Goal: Task Accomplishment & Management: Use online tool/utility

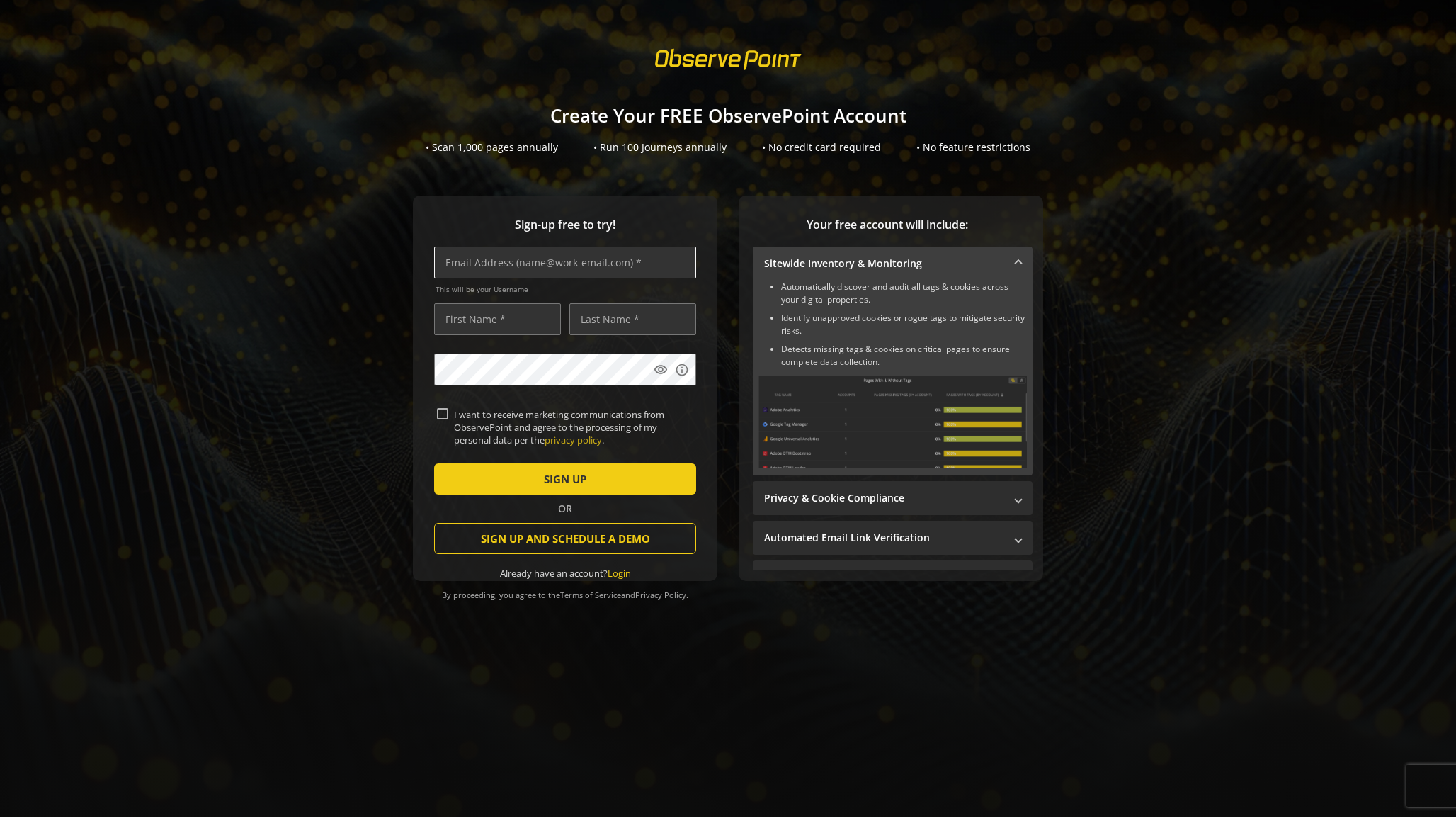
click at [551, 277] on div "This will be your Username" at bounding box center [565, 274] width 262 height 56
type input "[EMAIL_ADDRESS][DOMAIN_NAME]"
click at [313, 310] on div "Sign-up free to try! [EMAIL_ADDRESS][DOMAIN_NAME] This will be your Username vi…" at bounding box center [728, 416] width 1422 height 442
type input "Edijs"
type input "Stikuts"
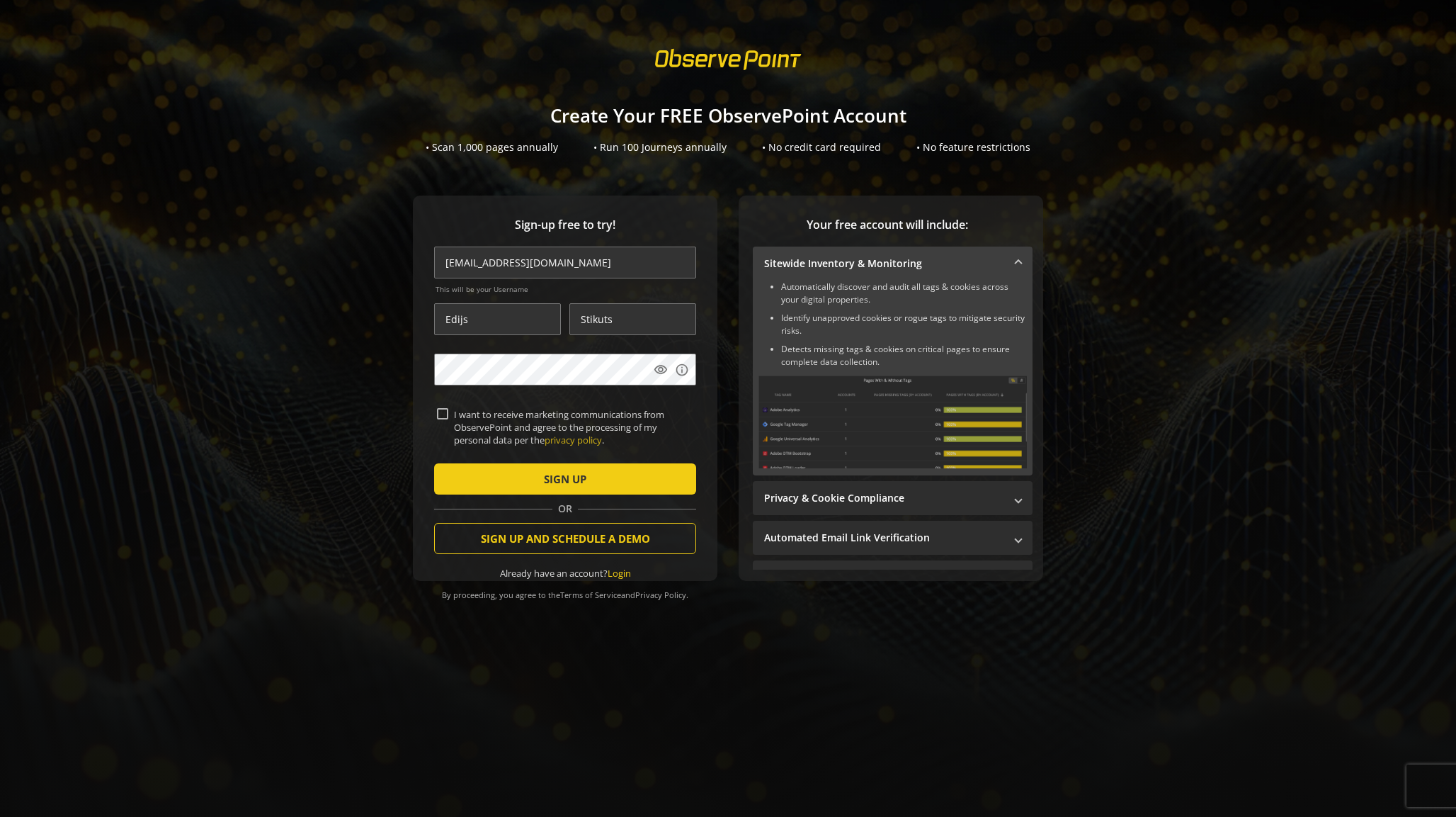
click at [357, 433] on div "Sign-up free to try! [EMAIL_ADDRESS][DOMAIN_NAME] This will be your Username [P…" at bounding box center [728, 416] width 1422 height 442
click at [442, 409] on input "I want to receive marketing communications from ObservePoint and agree to the p…" at bounding box center [443, 414] width 12 height 12
checkbox input "false"
click at [494, 481] on span "submit" at bounding box center [565, 478] width 262 height 34
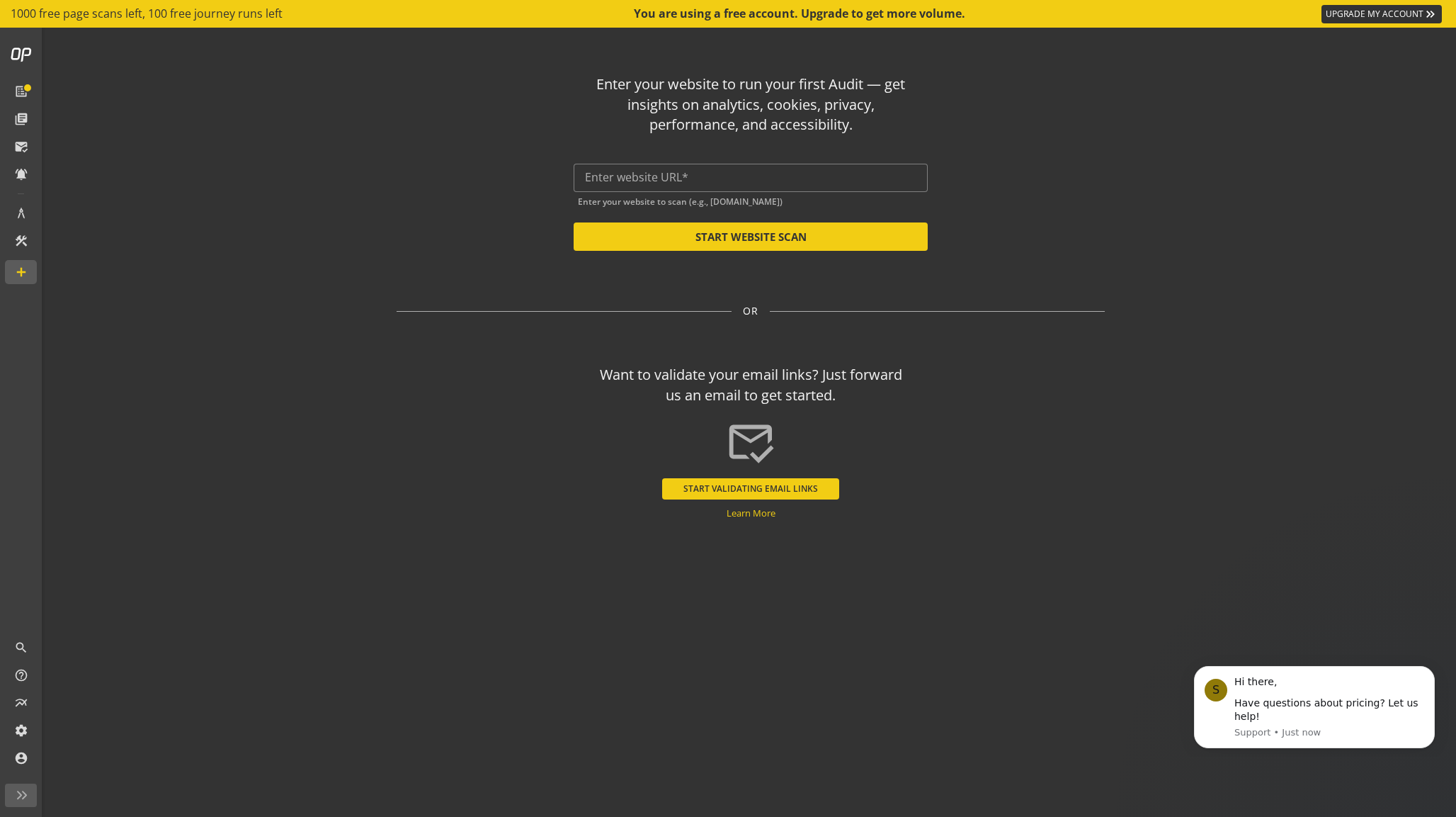
click at [387, 673] on div "Enter your website to run your first Audit — get insights on analytics, cookies…" at bounding box center [750, 390] width 829 height 725
click at [686, 180] on input "text" at bounding box center [750, 178] width 331 height 13
paste input "[DOMAIN_NAME]"
click at [584, 178] on div "[DOMAIN_NAME]" at bounding box center [750, 178] width 354 height 28
click at [586, 178] on input "[DOMAIN_NAME]" at bounding box center [750, 178] width 331 height 13
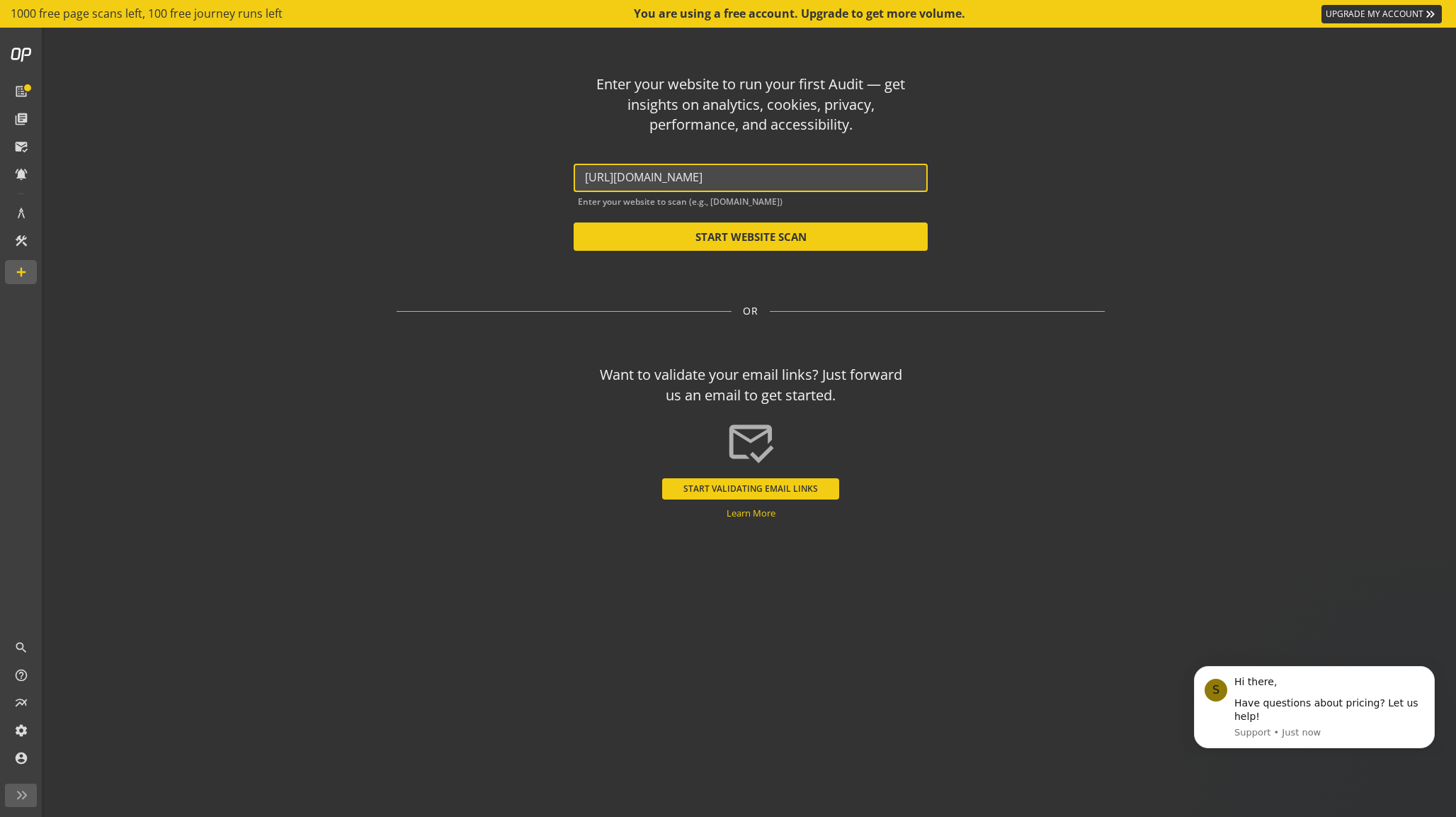
type input "[URL][DOMAIN_NAME]"
click at [640, 269] on div "Enter your website to run your first Audit — get insights on analytics, cookies…" at bounding box center [750, 390] width 829 height 725
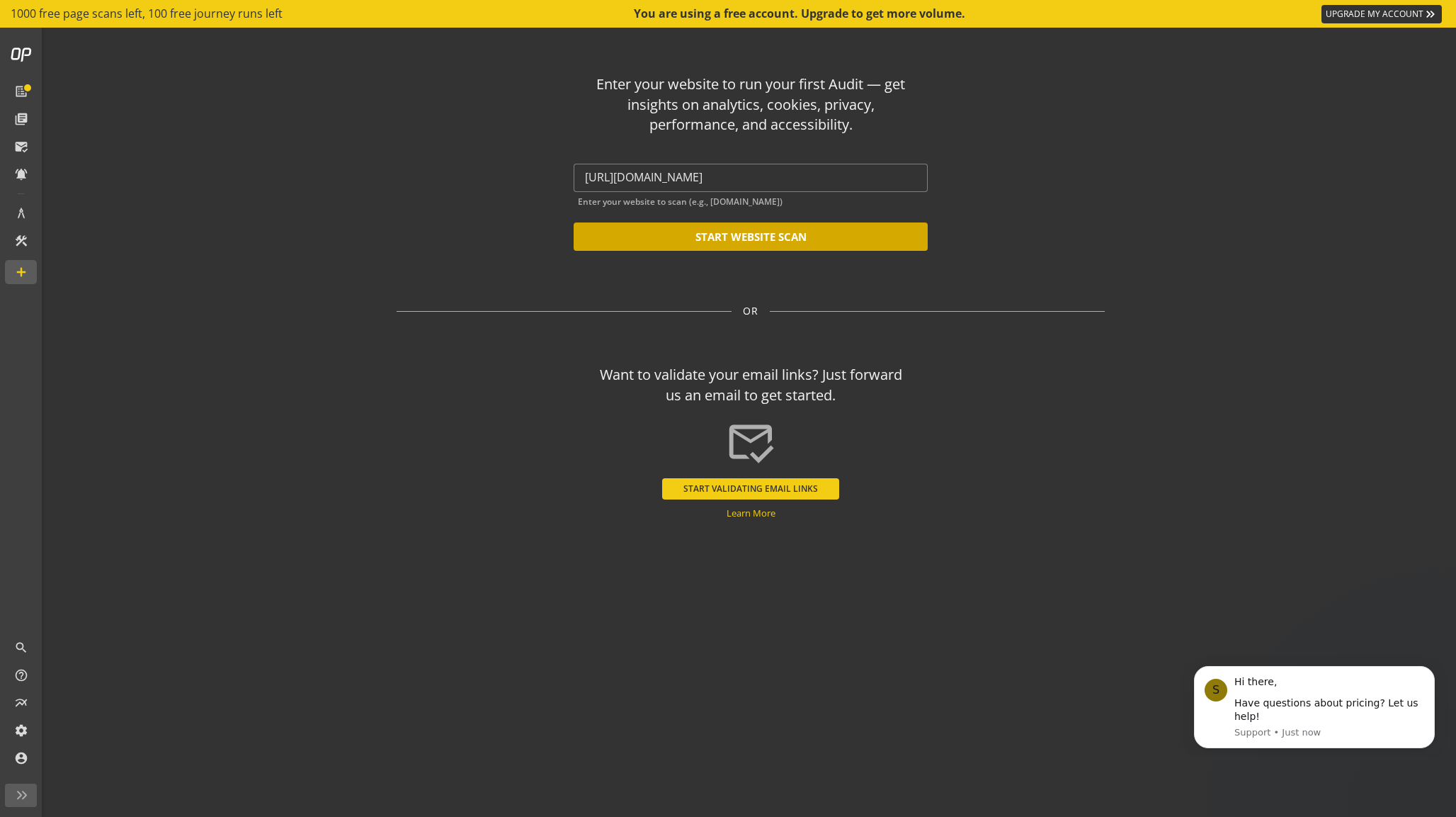
click at [652, 222] on button "START WEBSITE SCAN" at bounding box center [750, 236] width 354 height 28
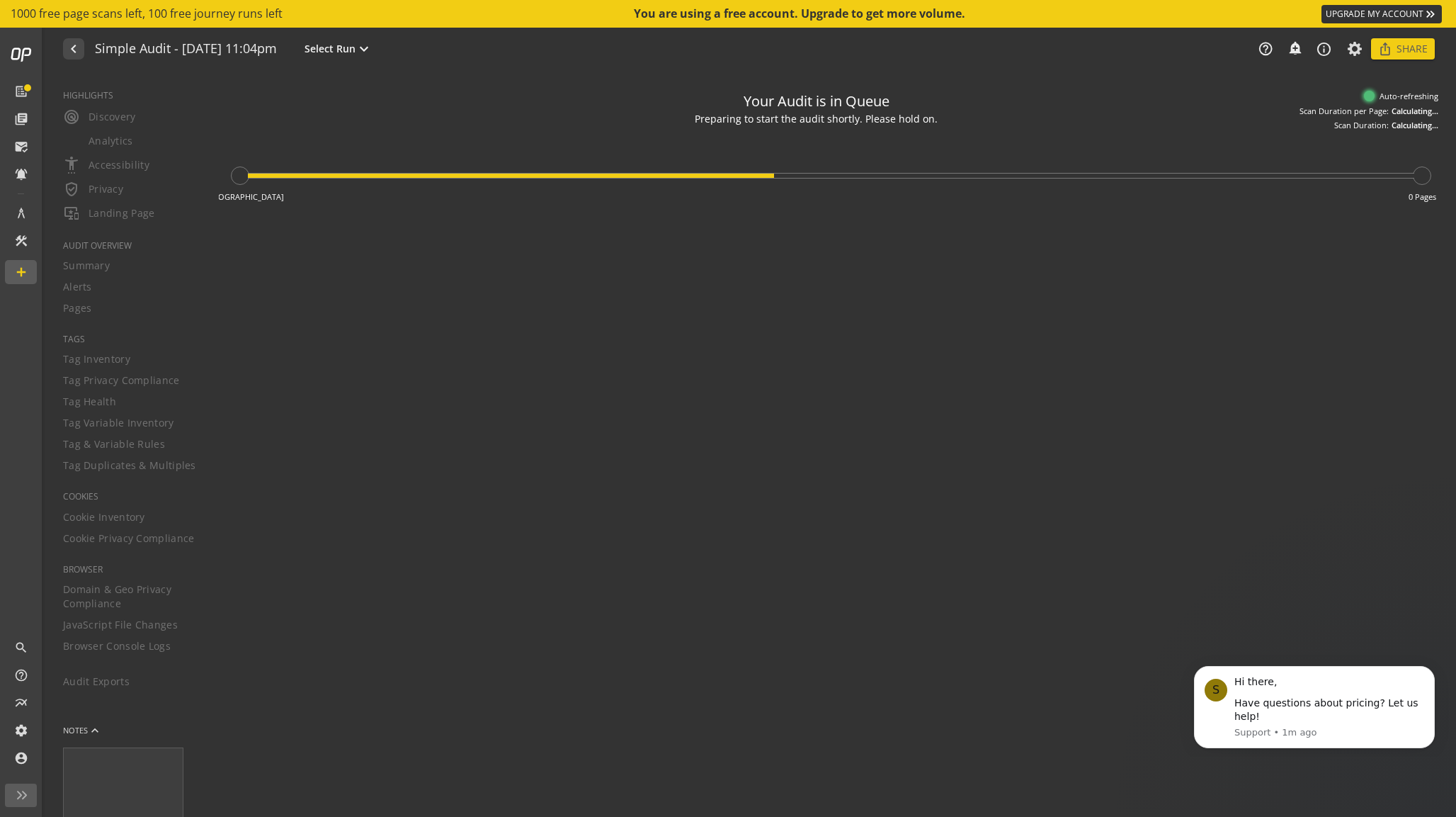
type textarea "Notes can include: -a description of what this audit is validating -changes in …"
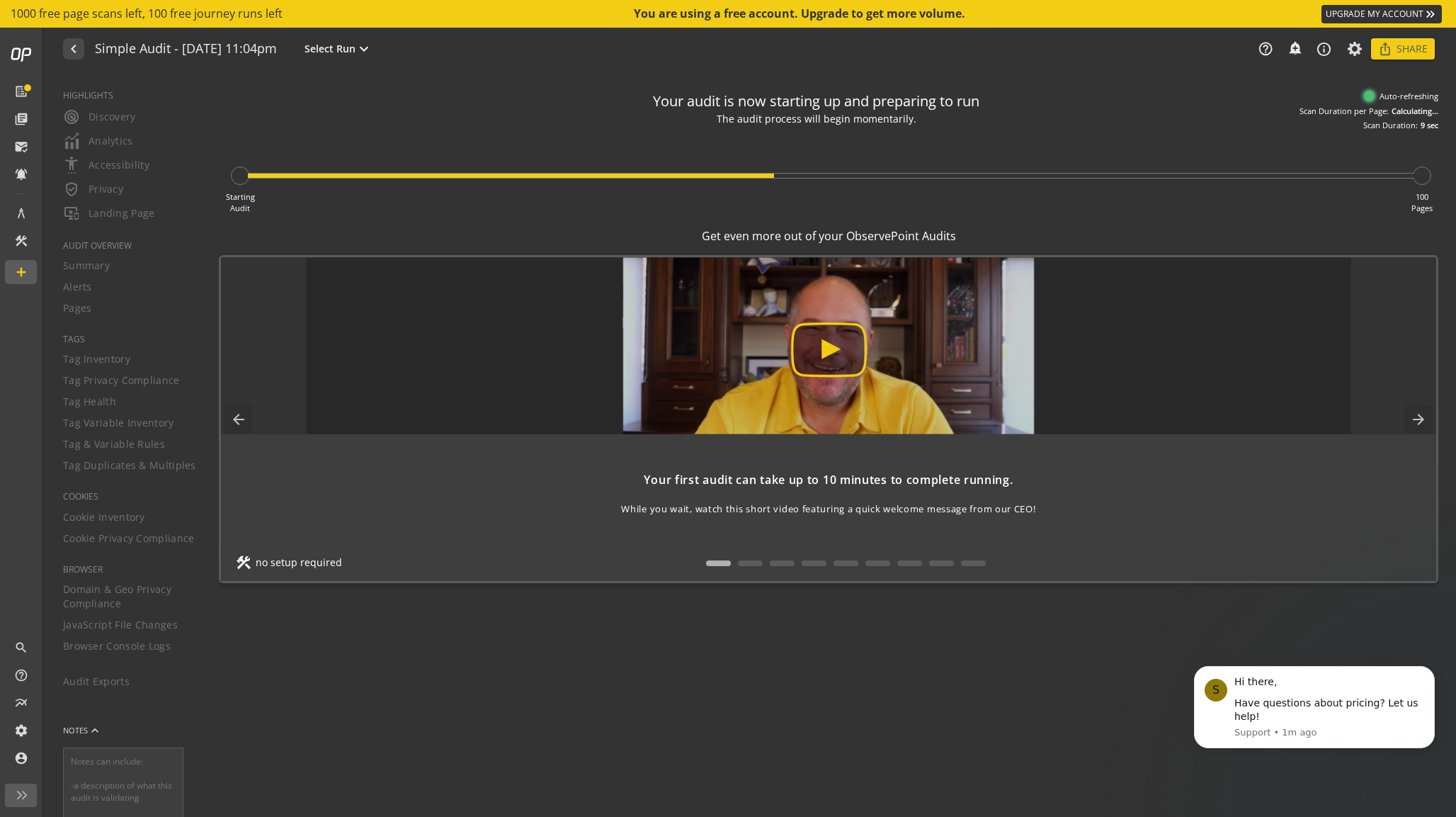
click at [632, 344] on img at bounding box center [829, 345] width 1045 height 177
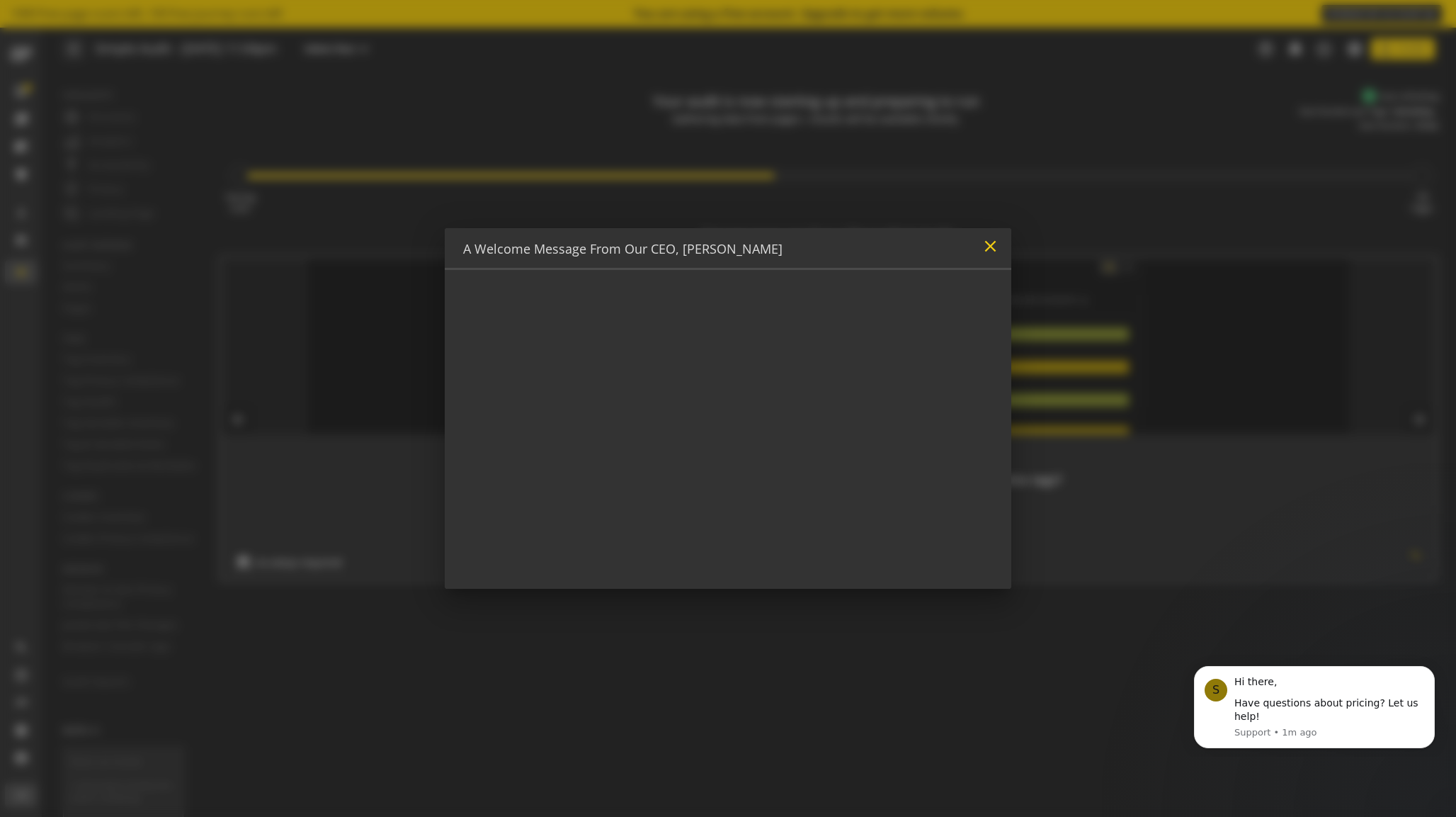
click at [990, 249] on mat-icon "close" at bounding box center [990, 245] width 19 height 19
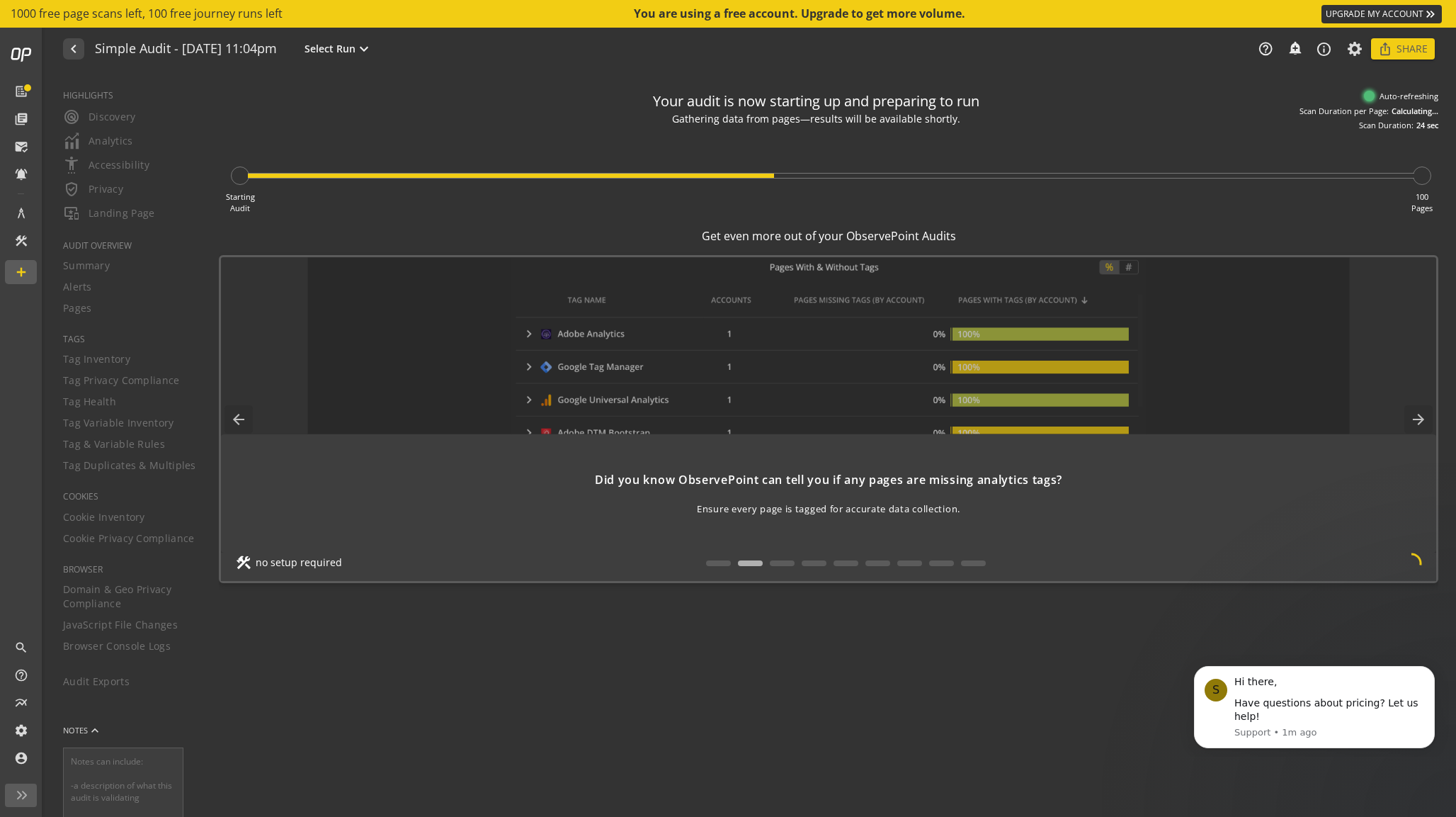
click at [627, 209] on div "Starting Audit 100 Pages" at bounding box center [828, 172] width 1219 height 83
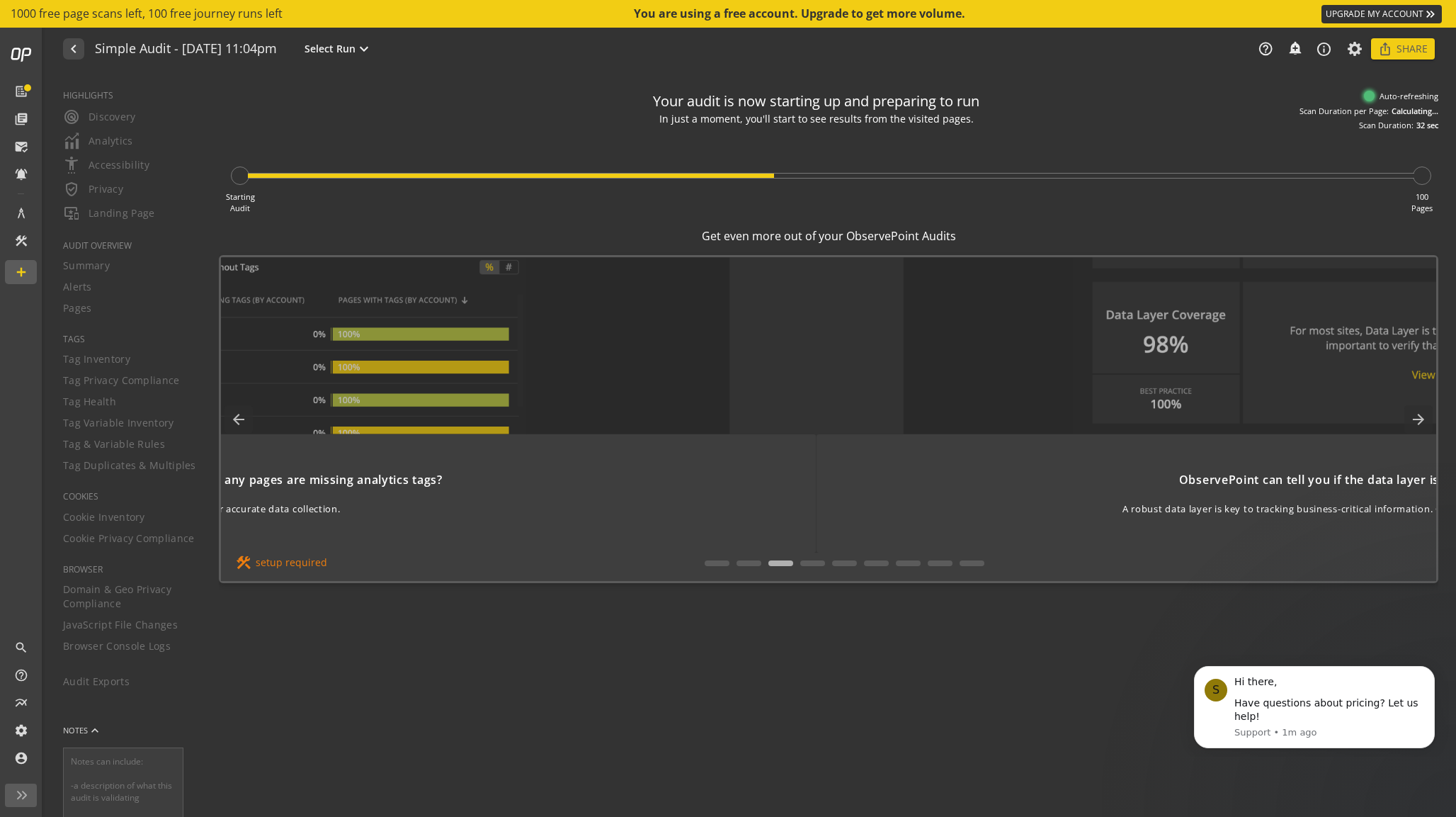
click at [878, 80] on div "Your audit is now starting up and preparing to run In just a moment, you'll sta…" at bounding box center [837, 444] width 1237 height 744
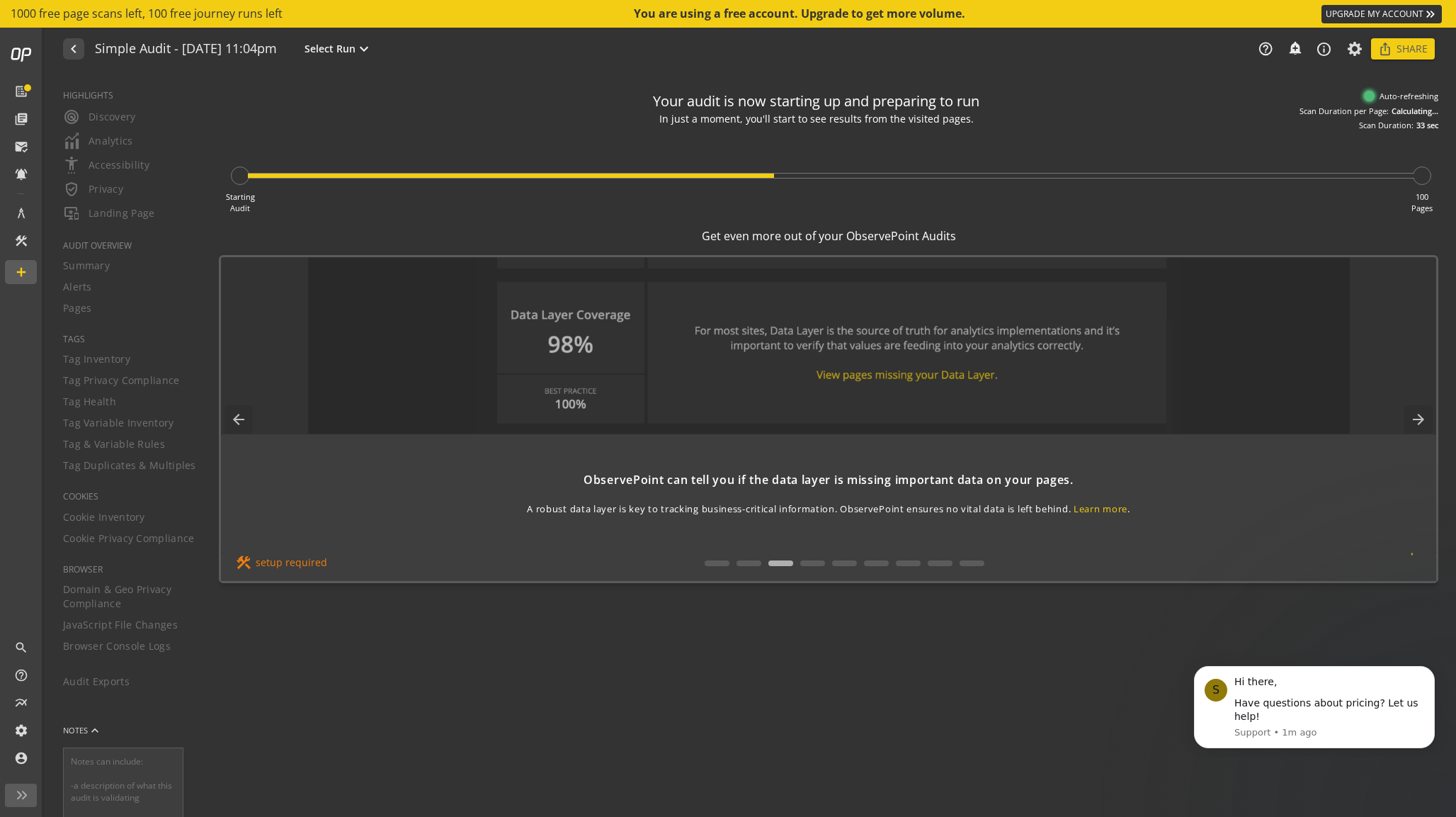
click at [288, 706] on div "Your audit is now starting up and preparing to run In just a moment, you'll sta…" at bounding box center [828, 445] width 1219 height 723
click at [365, 718] on div "Your audit is now starting up and preparing to run Pages are being visited now—…" at bounding box center [828, 445] width 1219 height 723
click at [392, 103] on div "Your audit is now starting up and preparing to run We're collecting results fro…" at bounding box center [828, 107] width 1219 height 48
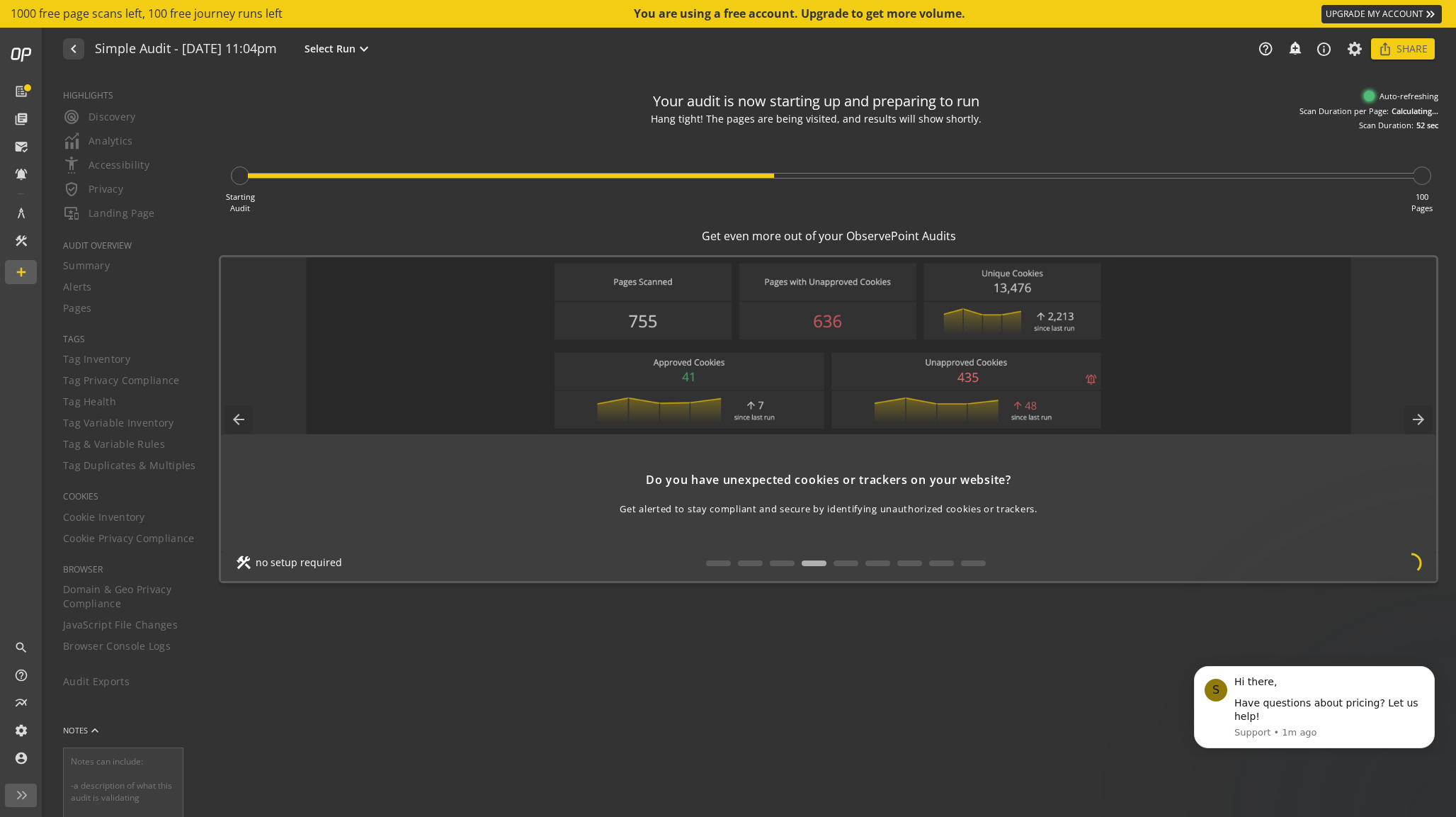
click at [896, 18] on div "You are using a free account. Upgrade to get more volume." at bounding box center [800, 14] width 333 height 17
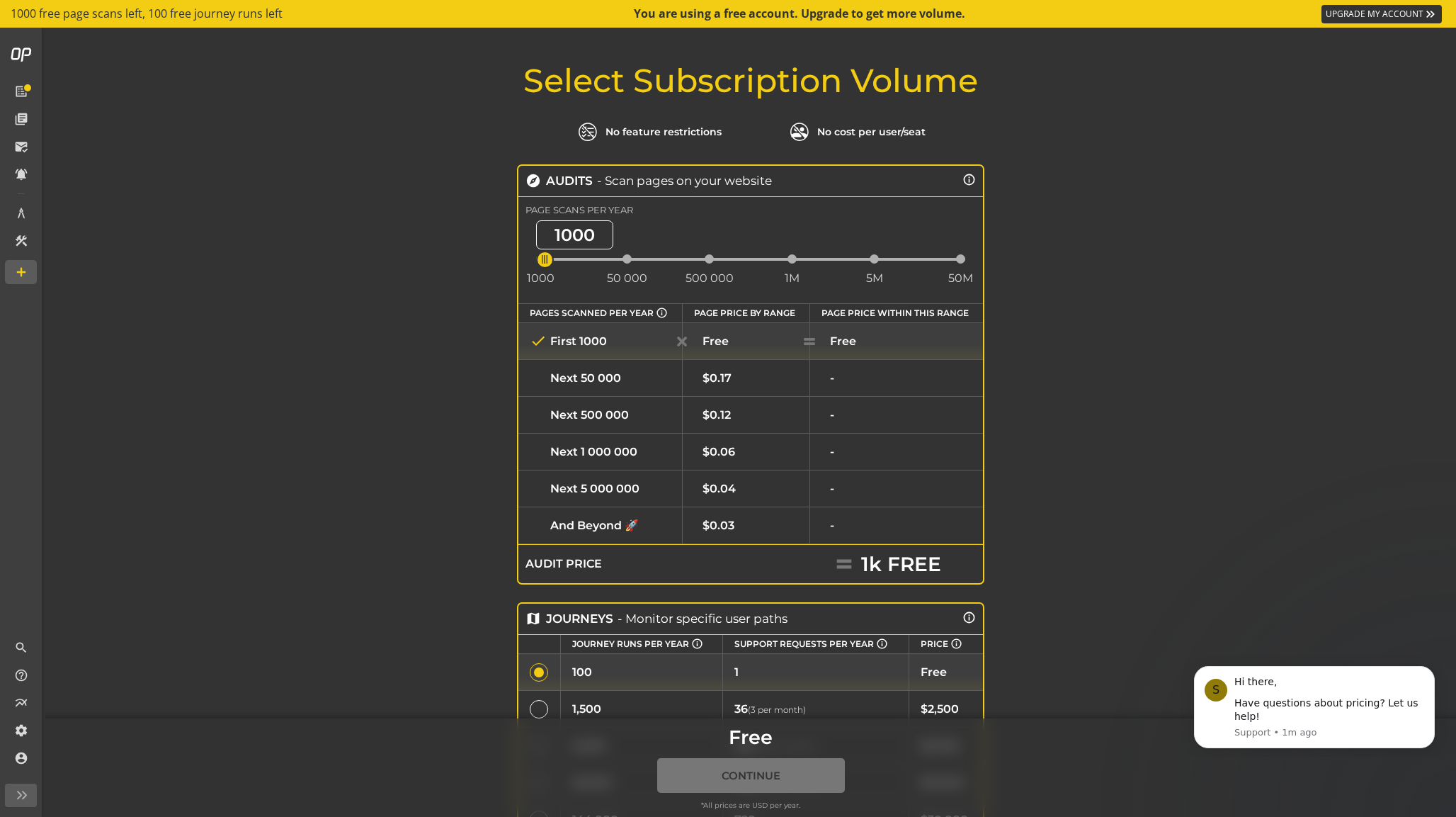
drag, startPoint x: 547, startPoint y: 260, endPoint x: 525, endPoint y: 256, distance: 22.4
click at [525, 256] on div "1000 1000 50 000 500 000 1M 5M 50M" at bounding box center [750, 260] width 465 height 56
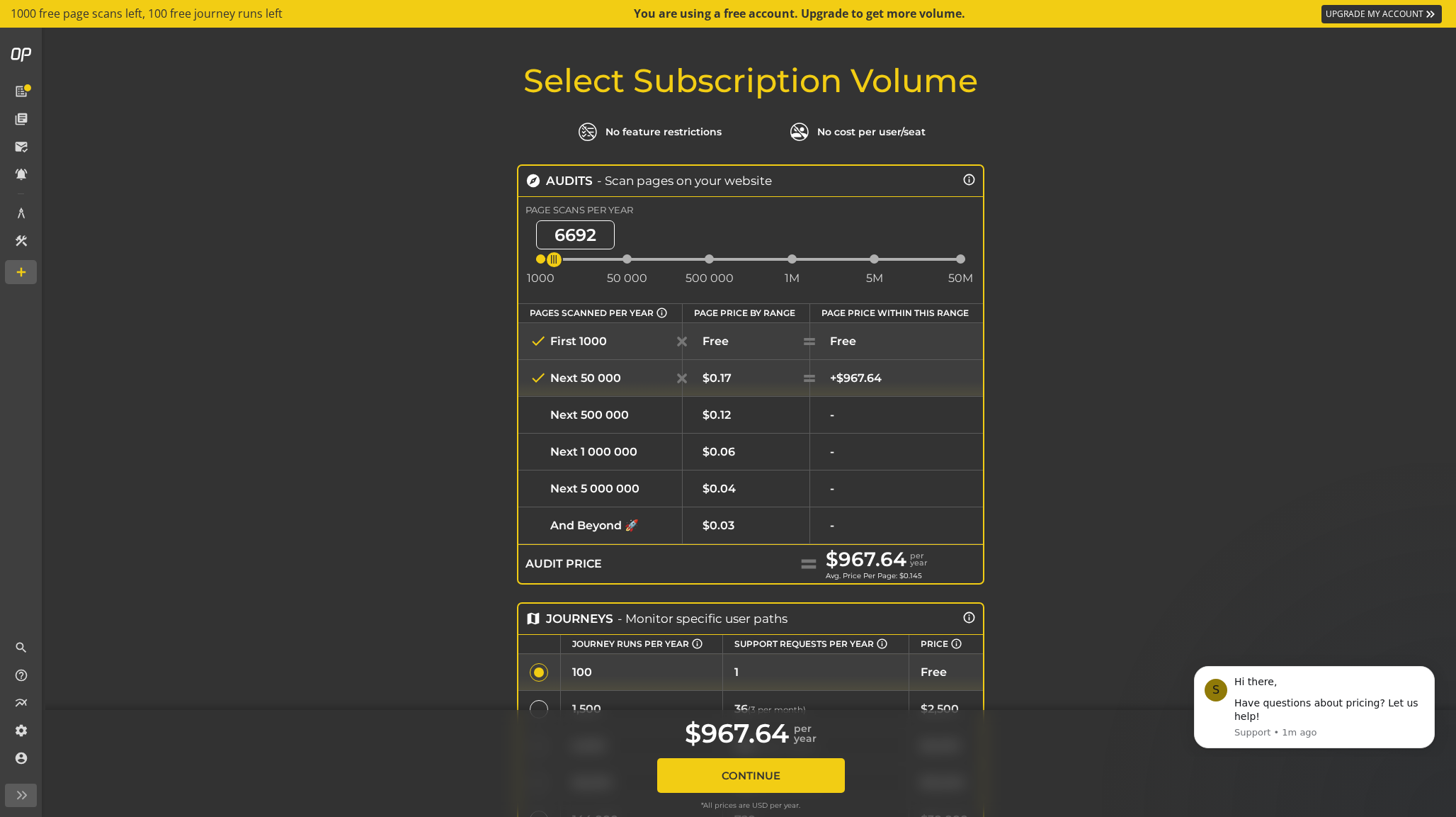
click at [555, 257] on span "ngx-slider" at bounding box center [553, 259] width 18 height 18
click at [453, 270] on div "Select Subscription Volume No feature restrictions No cost per user/seat explor…" at bounding box center [750, 582] width 1411 height 1039
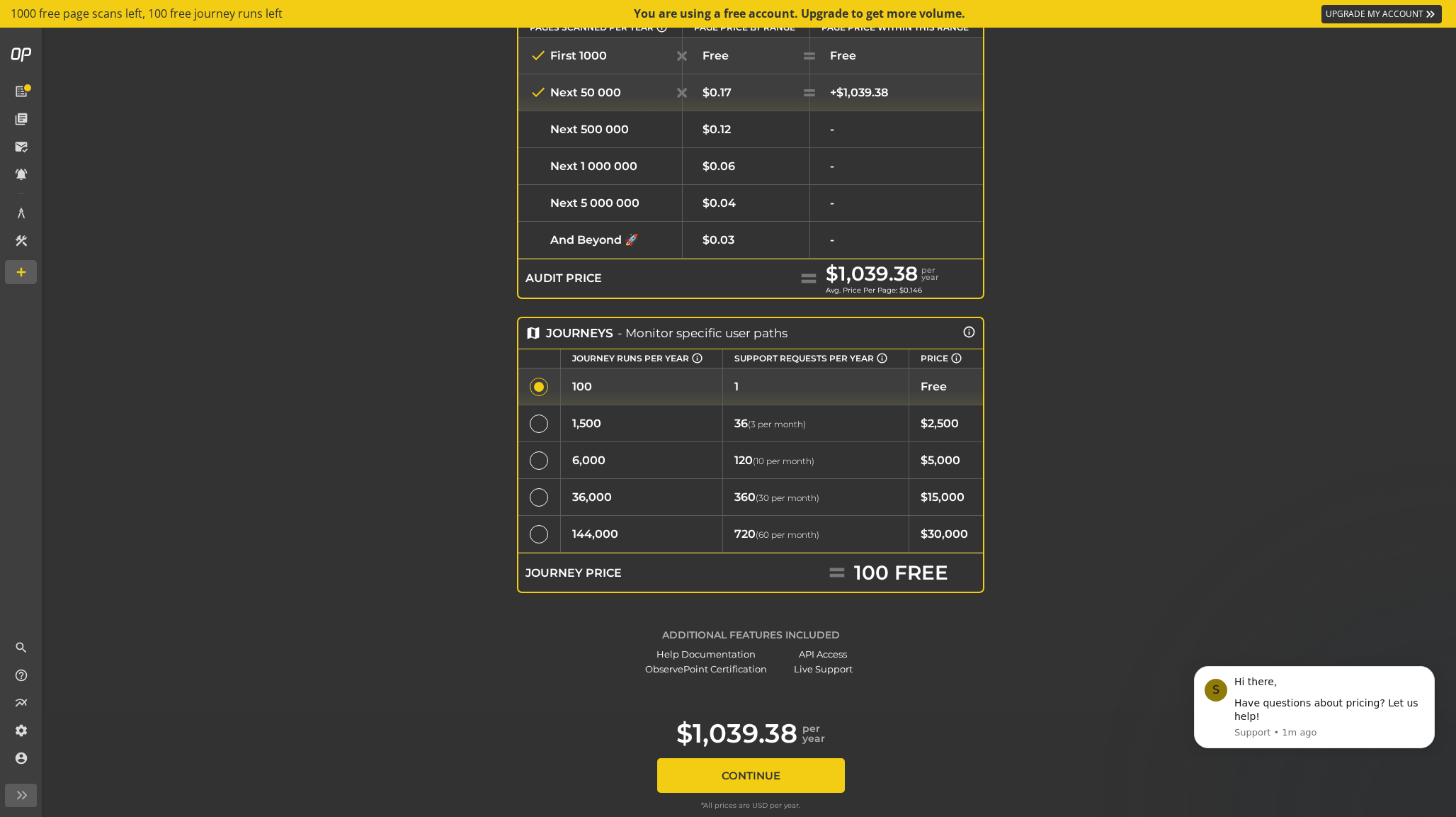
scroll to position [285, 0]
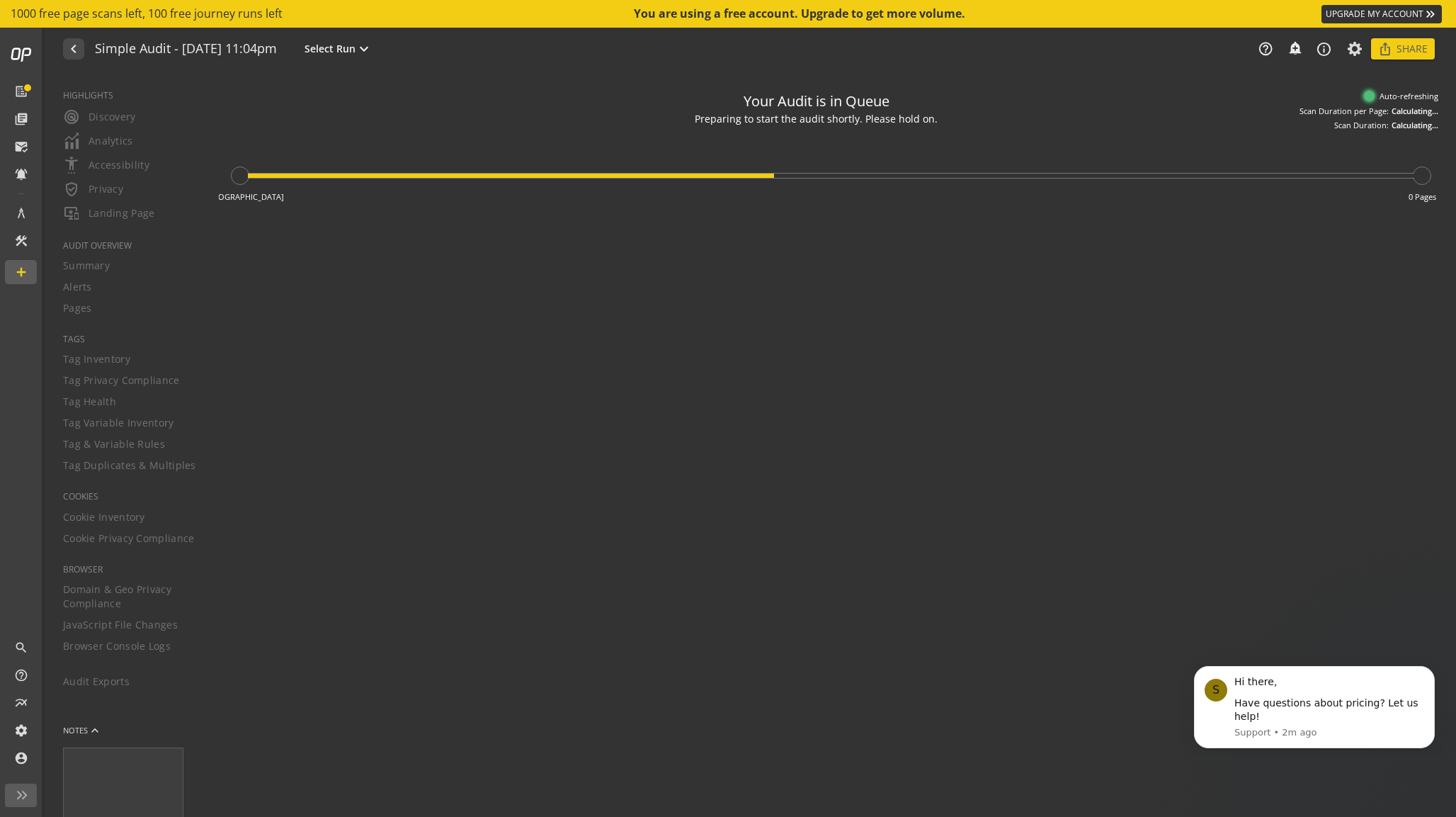
type textarea "Notes can include: -a description of what this audit is validating -changes in …"
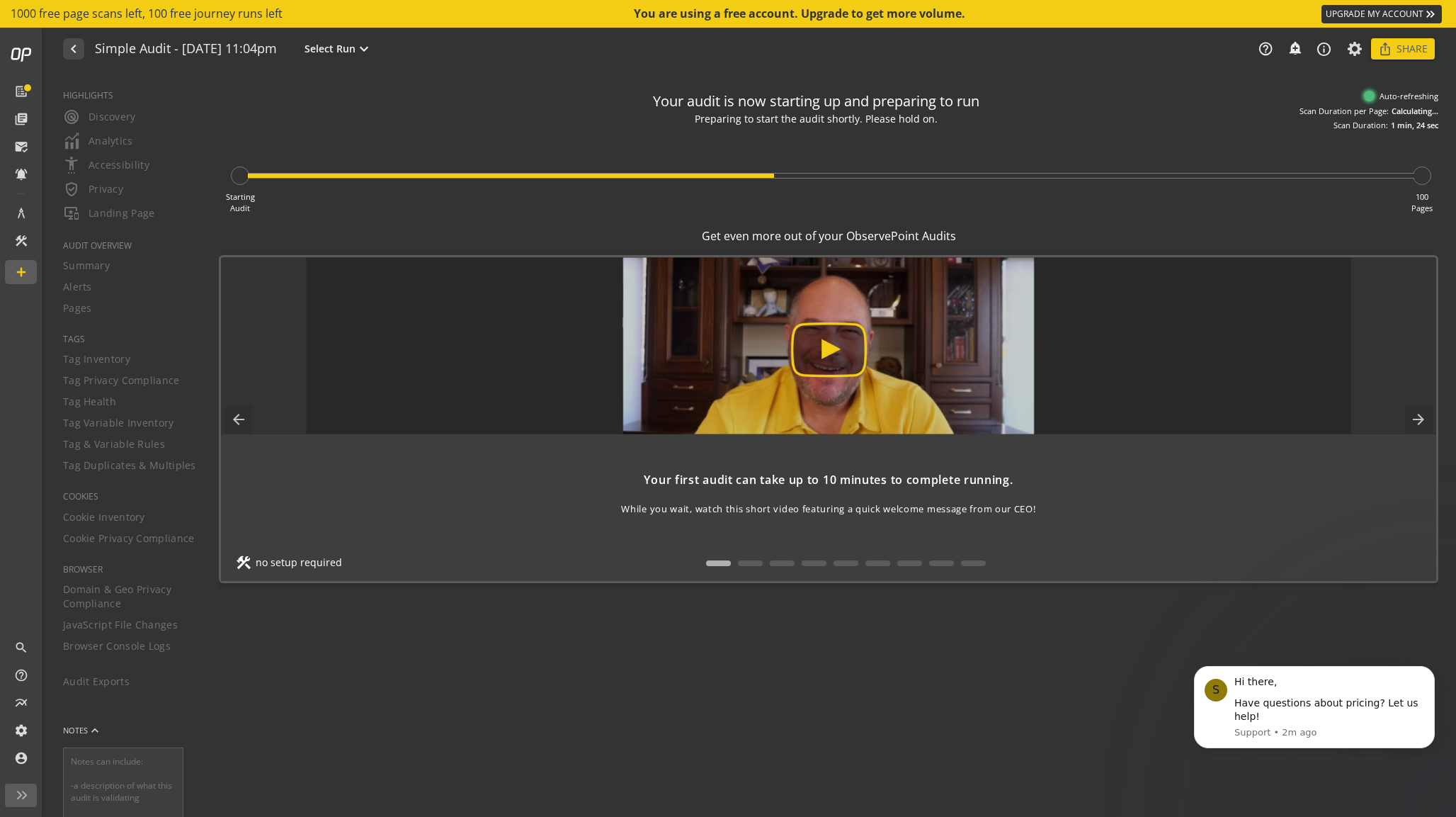
click at [345, 144] on div "Starting Audit 100 Pages" at bounding box center [828, 172] width 1219 height 83
click at [373, 129] on div "Your audit is now starting up and preparing to run Results from the pages we ar…" at bounding box center [828, 107] width 1219 height 48
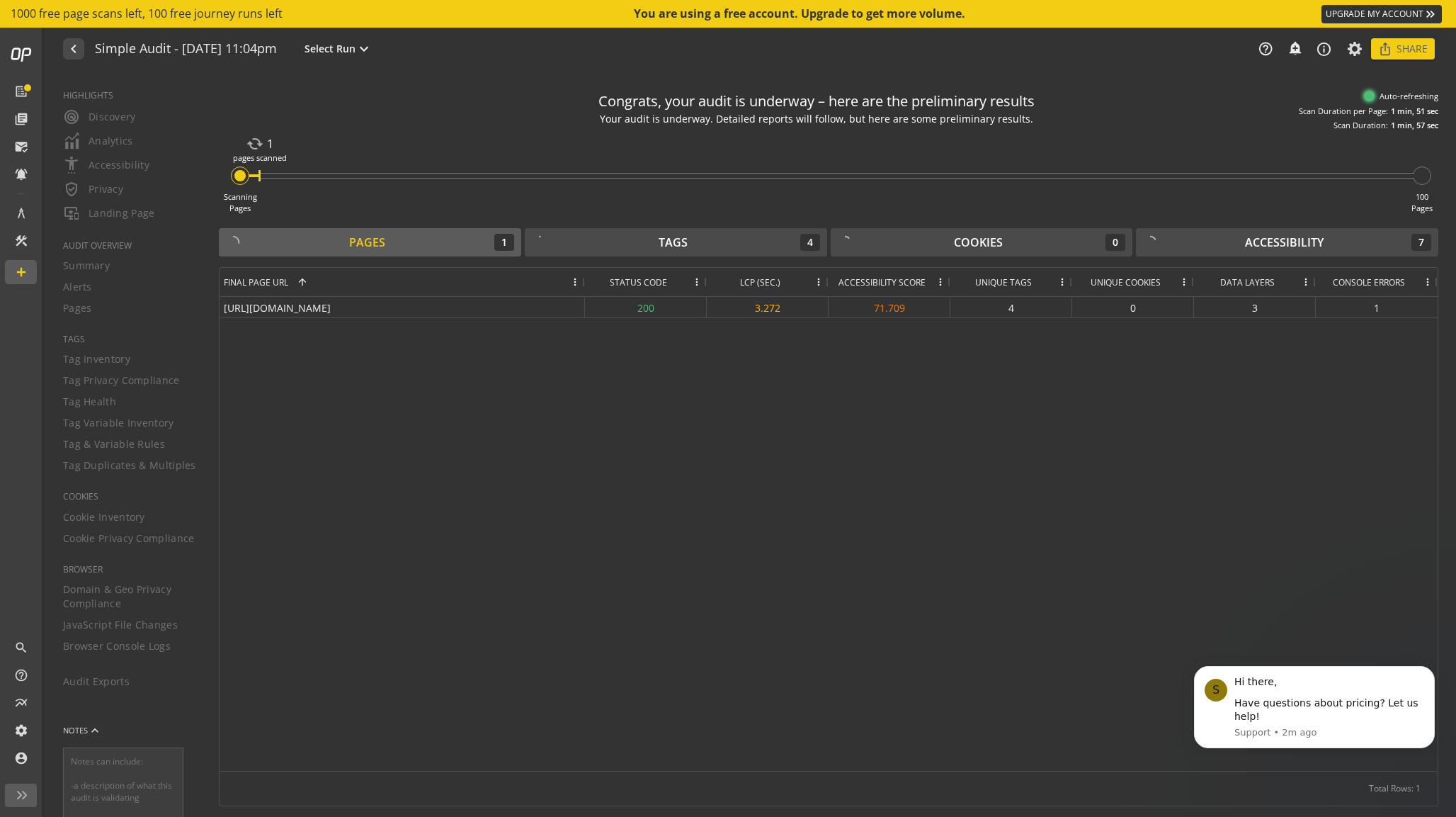
click at [1252, 461] on div "[URL][DOMAIN_NAME] 200 3.272 71.709 4 0 3 1" at bounding box center [829, 534] width 1218 height 474
click at [1372, 305] on div "1" at bounding box center [1377, 307] width 122 height 21
click at [350, 307] on div "[URL][DOMAIN_NAME]" at bounding box center [402, 307] width 365 height 21
click at [543, 429] on div "[URL][DOMAIN_NAME] 200 3.272 71.709 4 0 3 1" at bounding box center [829, 534] width 1218 height 474
click at [582, 345] on div "[URL][DOMAIN_NAME] 200 3.272 71.709 4 0 3 1" at bounding box center [829, 534] width 1218 height 474
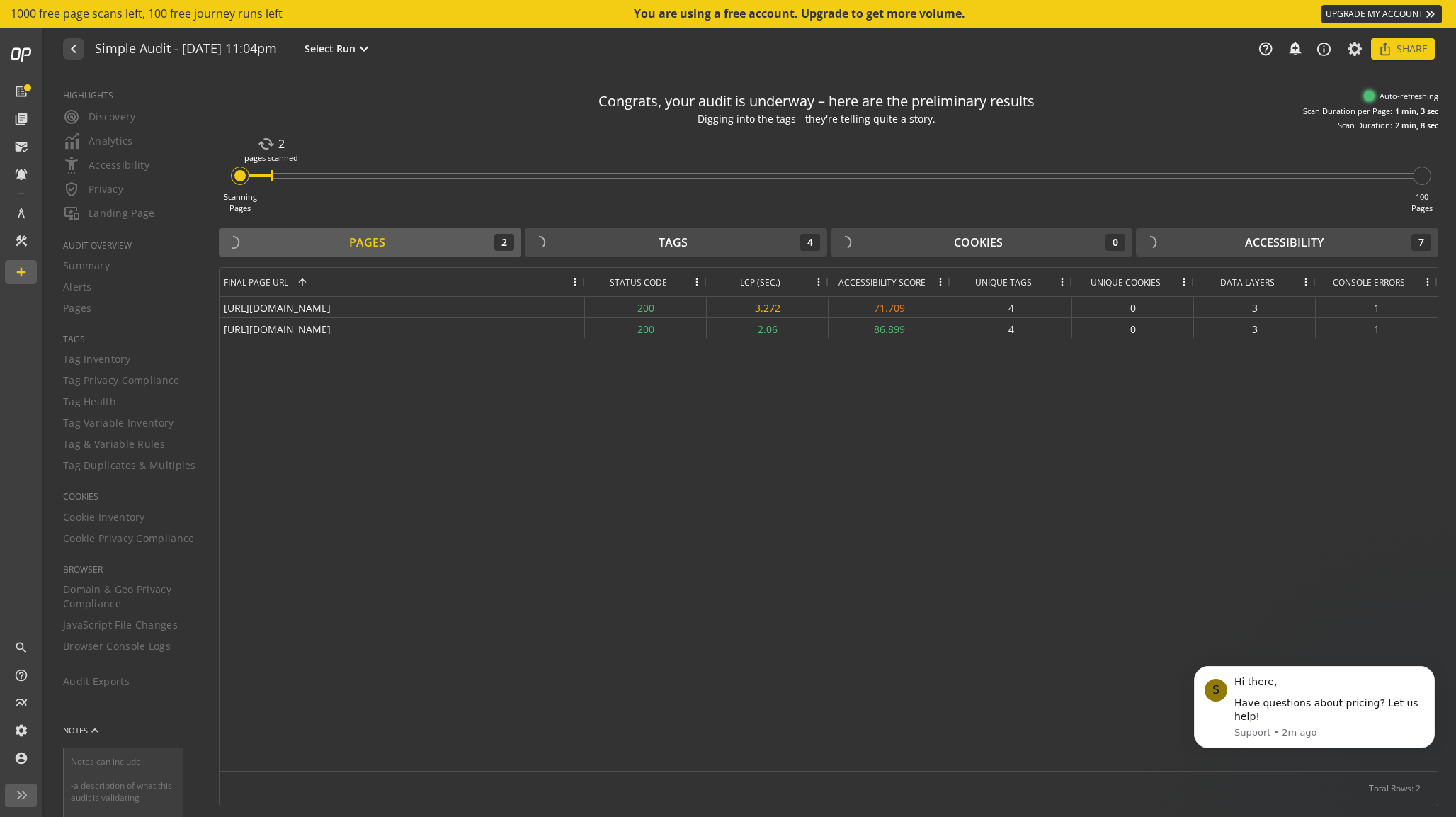
click at [577, 400] on div "[URL][DOMAIN_NAME] 200 3.272 71.709 4 0 3 1 [URL][DOMAIN_NAME] 200 2.06 86.899 …" at bounding box center [829, 534] width 1218 height 474
click at [1151, 282] on span "Unique Cookies" at bounding box center [1126, 282] width 70 height 12
click at [1151, 282] on div "Unique Cookies 1" at bounding box center [1125, 282] width 98 height 28
click at [780, 461] on div "[URL][DOMAIN_NAME] 200 3.272 71.709 4 0 3 1 [URL][DOMAIN_NAME] 200 2.06 86.899 …" at bounding box center [829, 534] width 1218 height 474
click at [714, 461] on div "[URL][DOMAIN_NAME] 200 2.06 86.899 4 0 3 1 [URL][DOMAIN_NAME] 200 3.272 71.709 …" at bounding box center [829, 534] width 1218 height 474
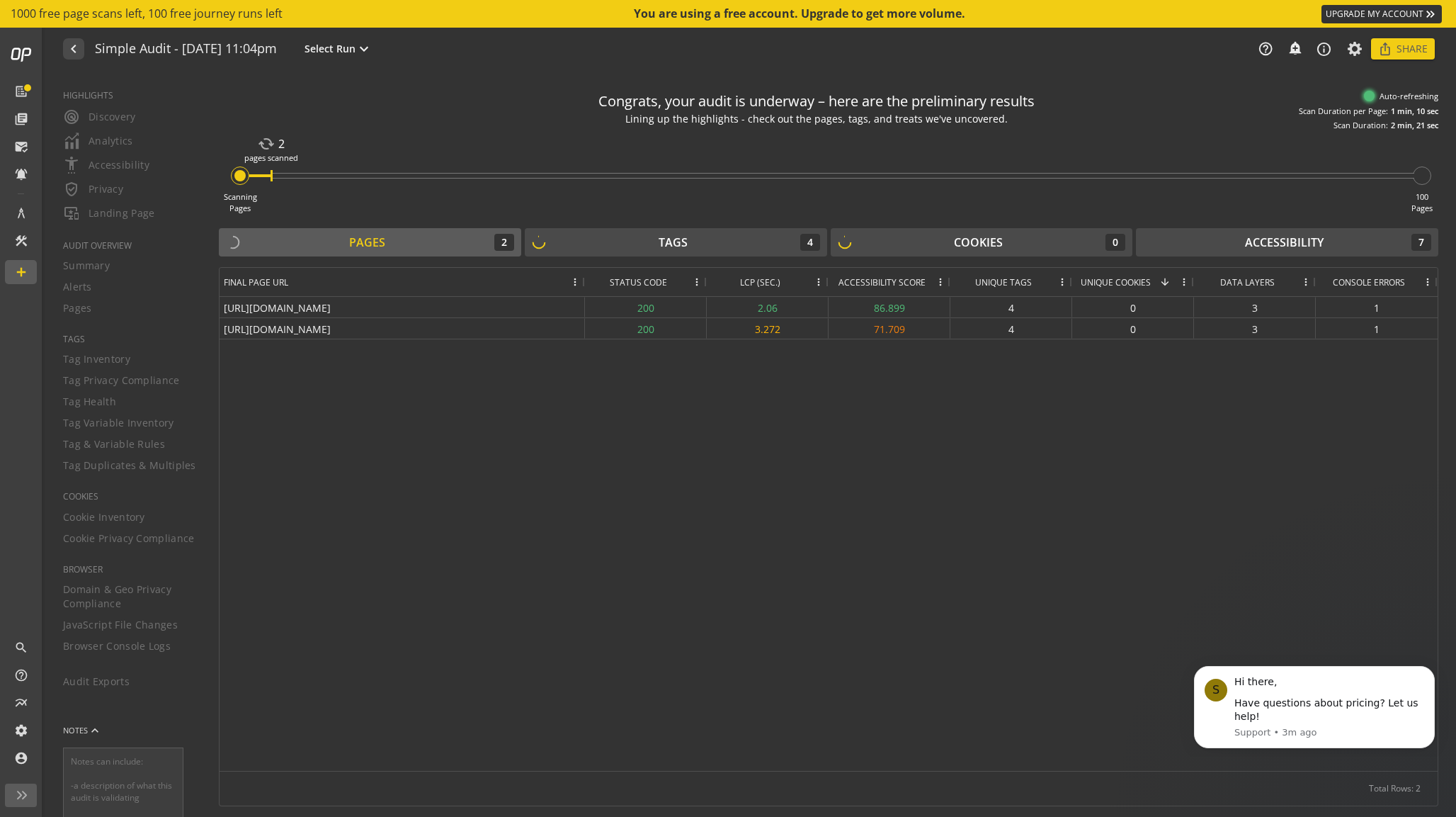
click at [568, 512] on div "[URL][DOMAIN_NAME] 200 2.06 86.899 4 0 3 1 [URL][DOMAIN_NAME] 200 3.272 71.709 …" at bounding box center [829, 534] width 1218 height 474
click at [367, 432] on div "[URL][DOMAIN_NAME] 200 2.06 86.899 4 0 3 1 [URL][DOMAIN_NAME] 200 3.272 71.709 …" at bounding box center [829, 534] width 1218 height 474
click at [946, 236] on div "Cookies 0" at bounding box center [981, 242] width 288 height 17
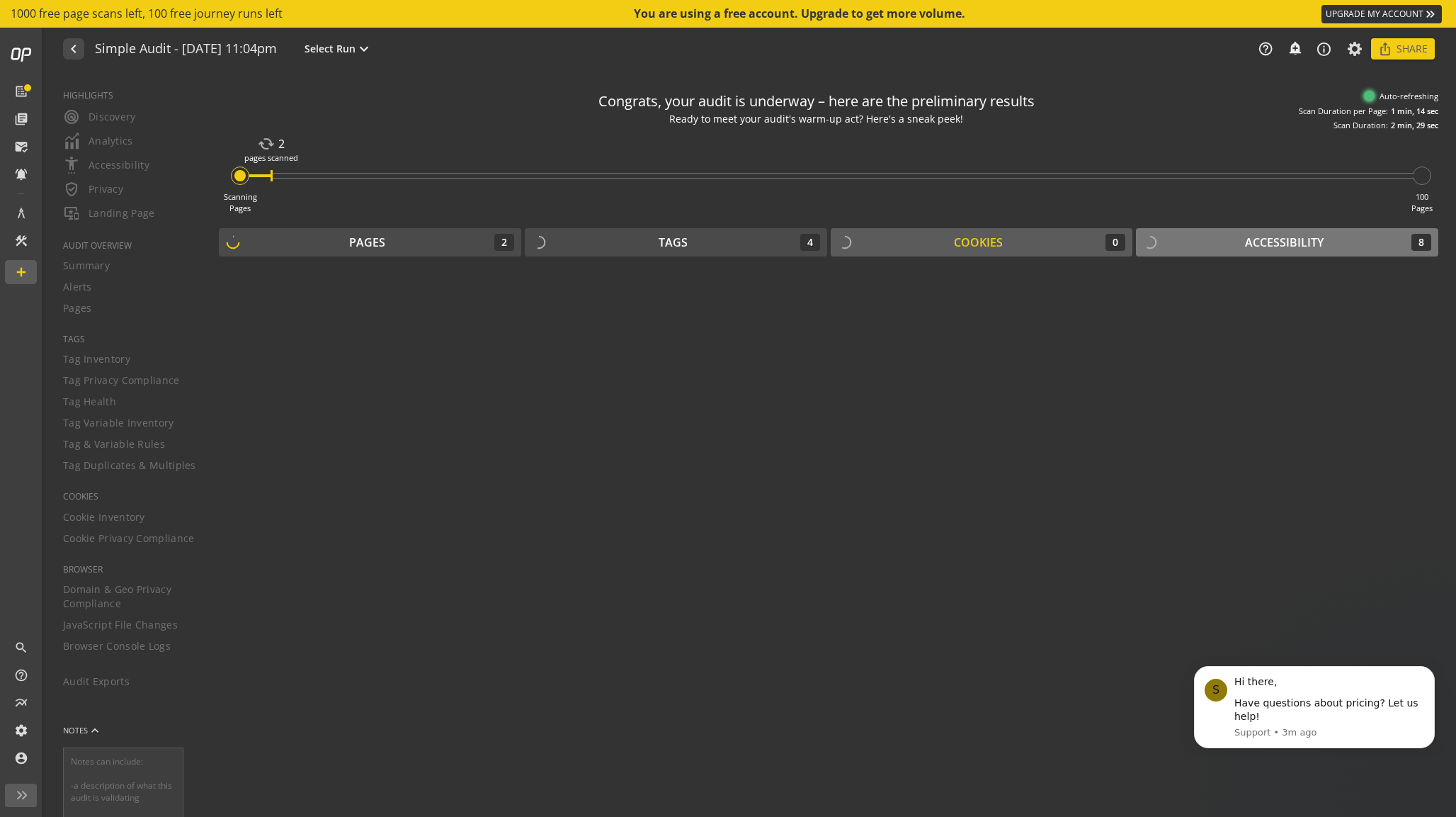
click at [1269, 237] on div "Accessibility" at bounding box center [1284, 243] width 78 height 17
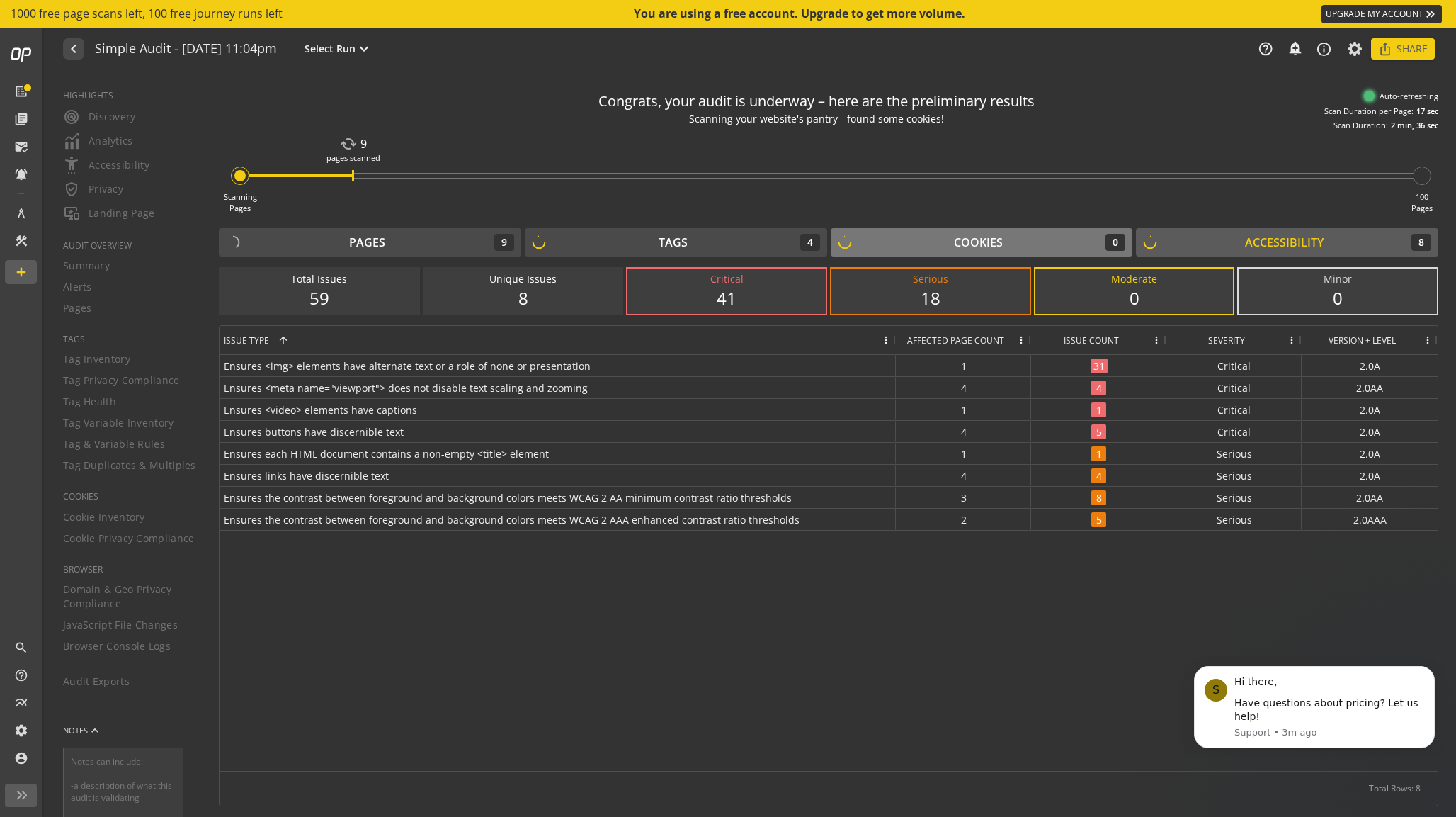
click at [970, 245] on div "Cookies" at bounding box center [978, 243] width 49 height 17
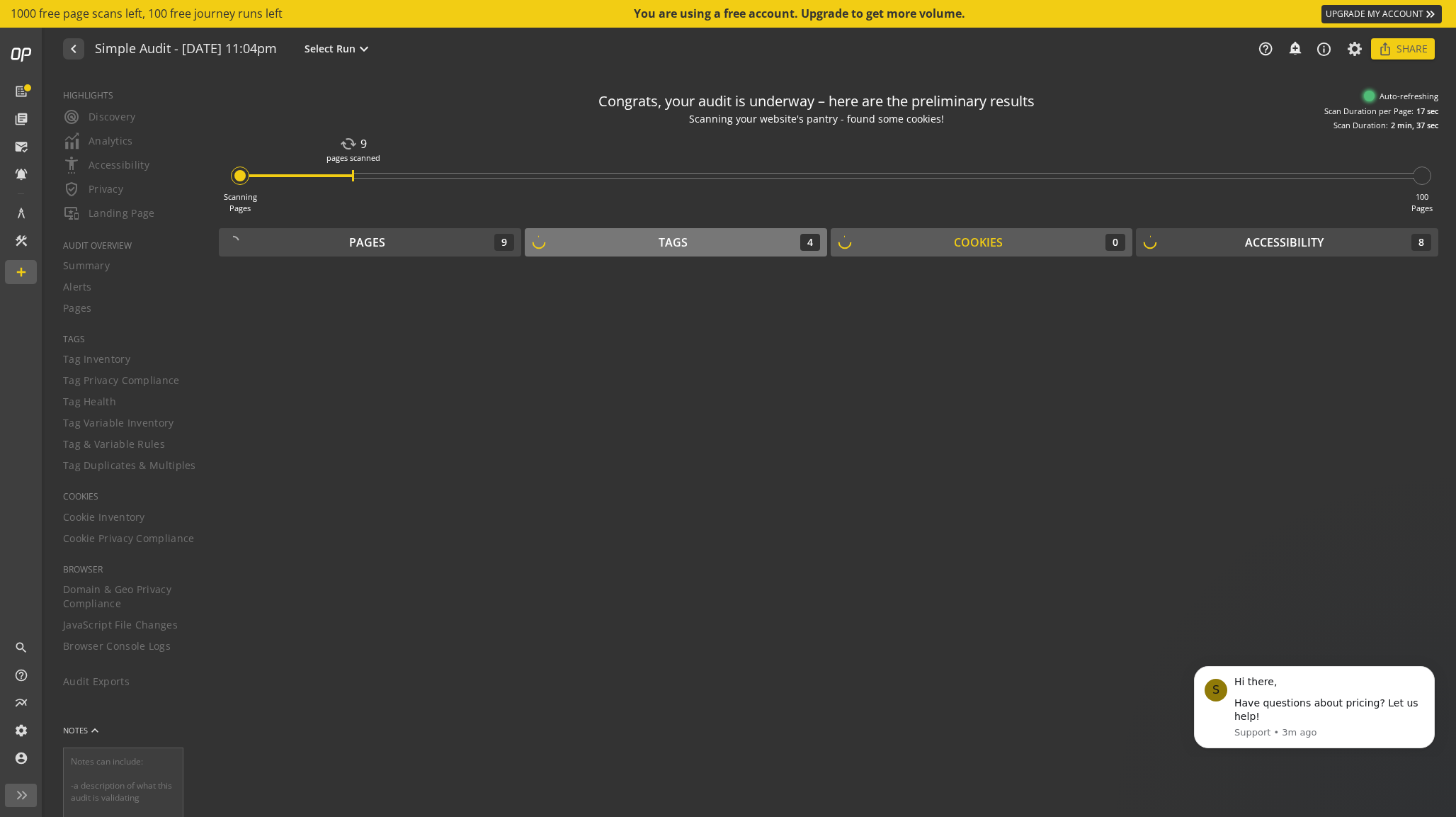
click at [680, 241] on div "Tags" at bounding box center [673, 243] width 29 height 17
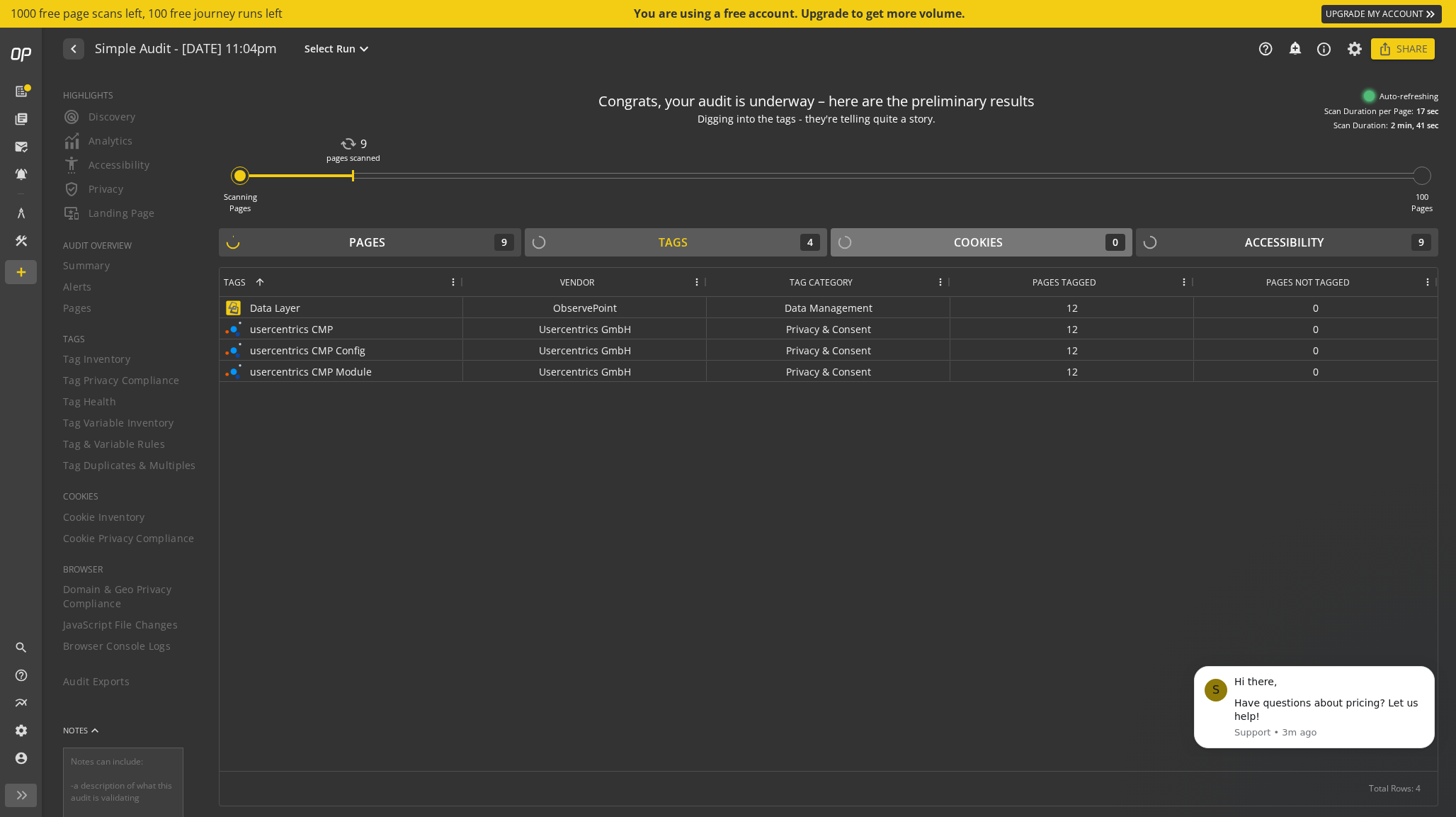
click at [910, 245] on div "Cookies 0" at bounding box center [981, 242] width 288 height 17
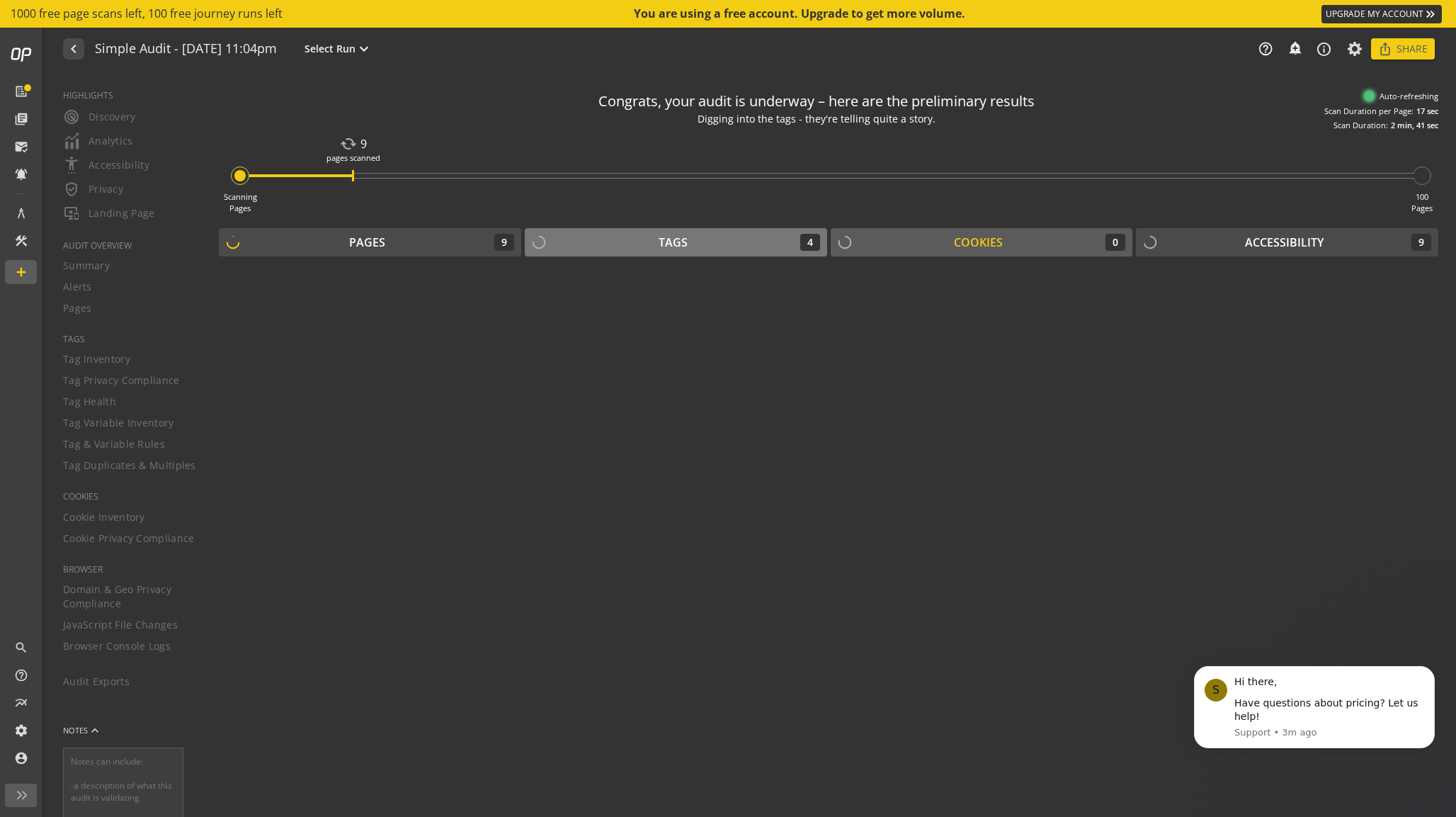
click at [629, 240] on div "Tags 4" at bounding box center [675, 242] width 288 height 17
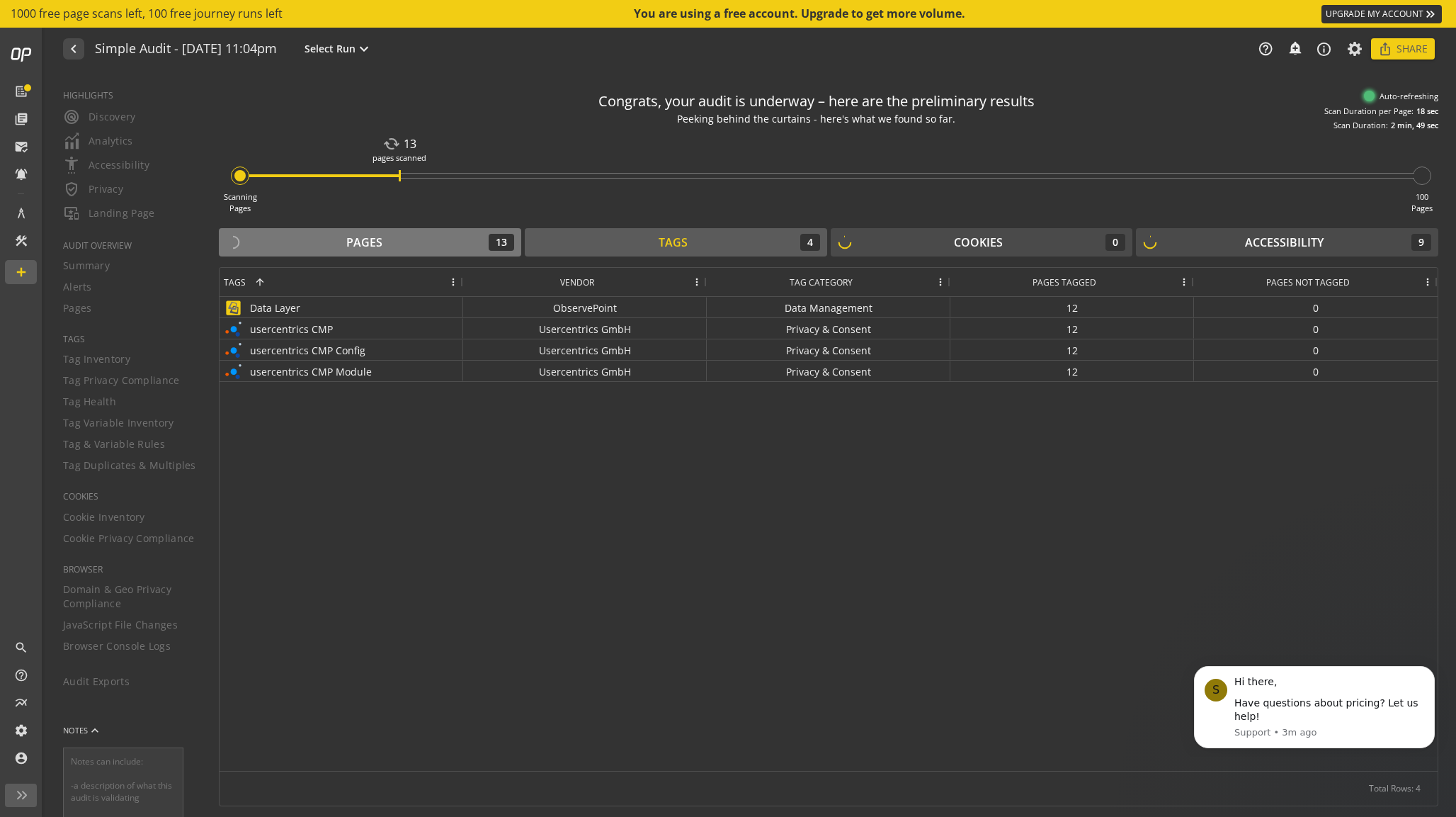
click at [325, 240] on div "Pages 13" at bounding box center [370, 242] width 288 height 17
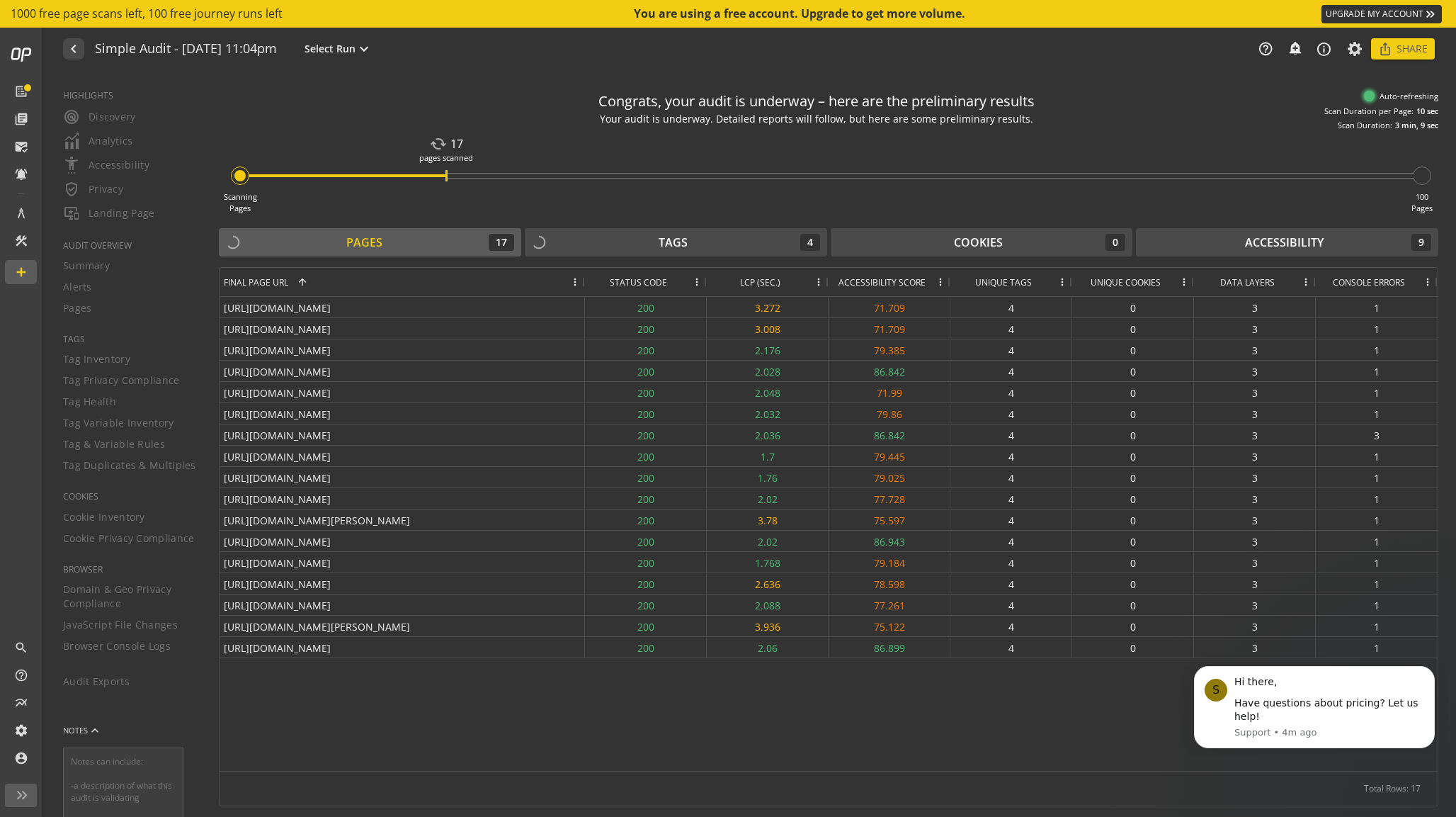
click at [842, 9] on div "You are using a free account. Upgrade to get more volume." at bounding box center [800, 14] width 333 height 17
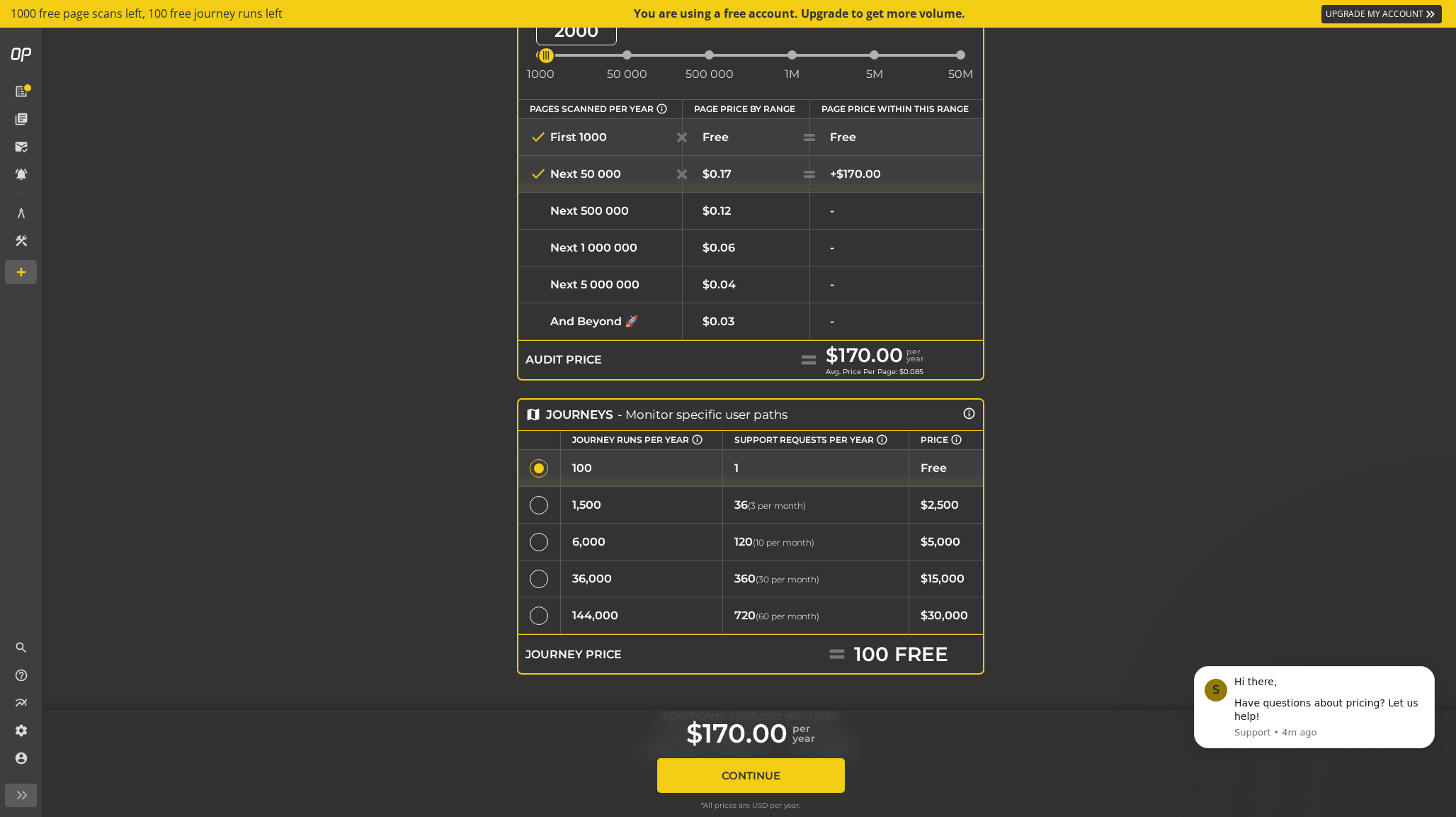
scroll to position [210, 0]
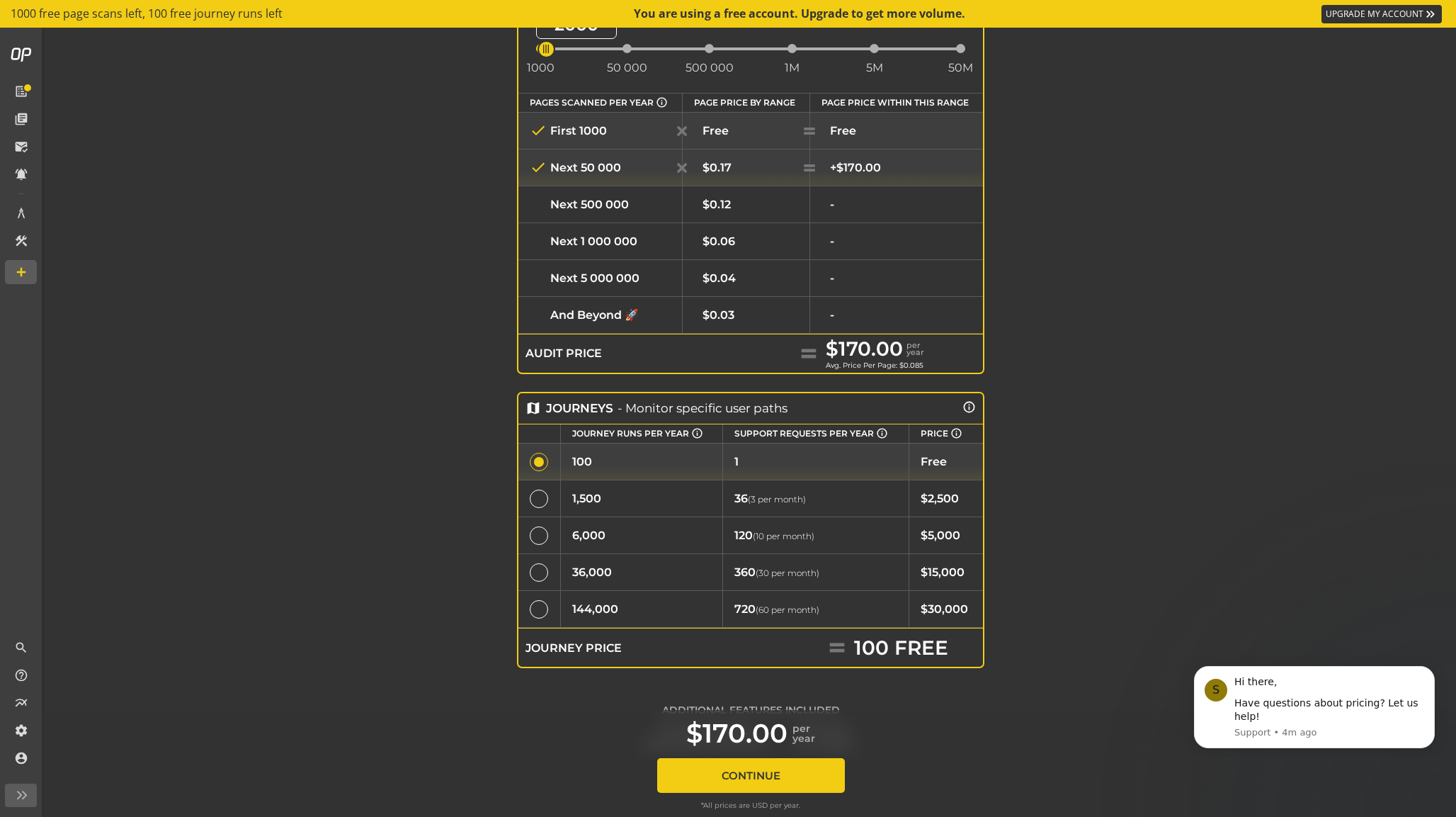
click at [531, 498] on div at bounding box center [539, 498] width 18 height 18
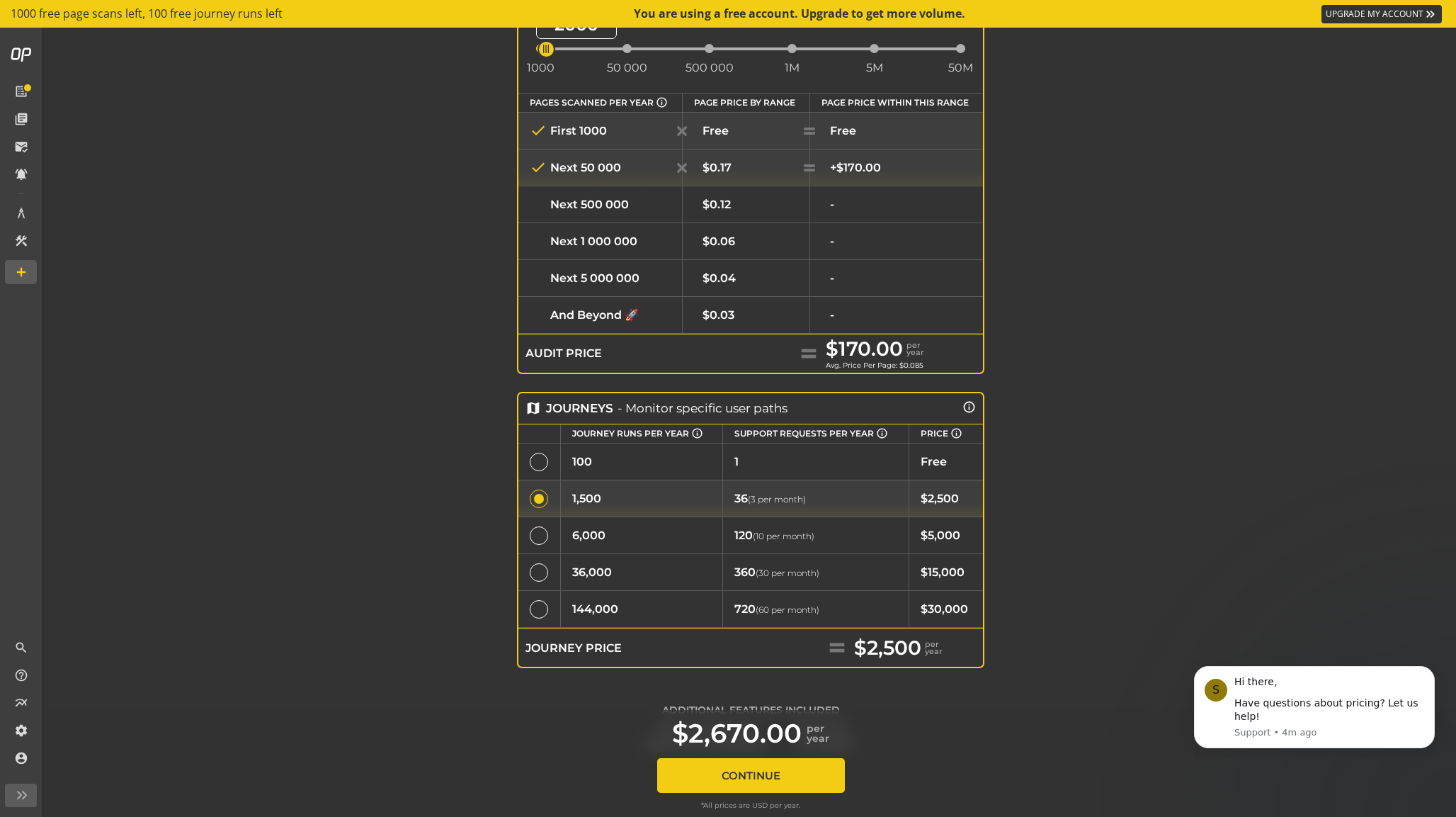
click at [538, 460] on div at bounding box center [539, 461] width 18 height 18
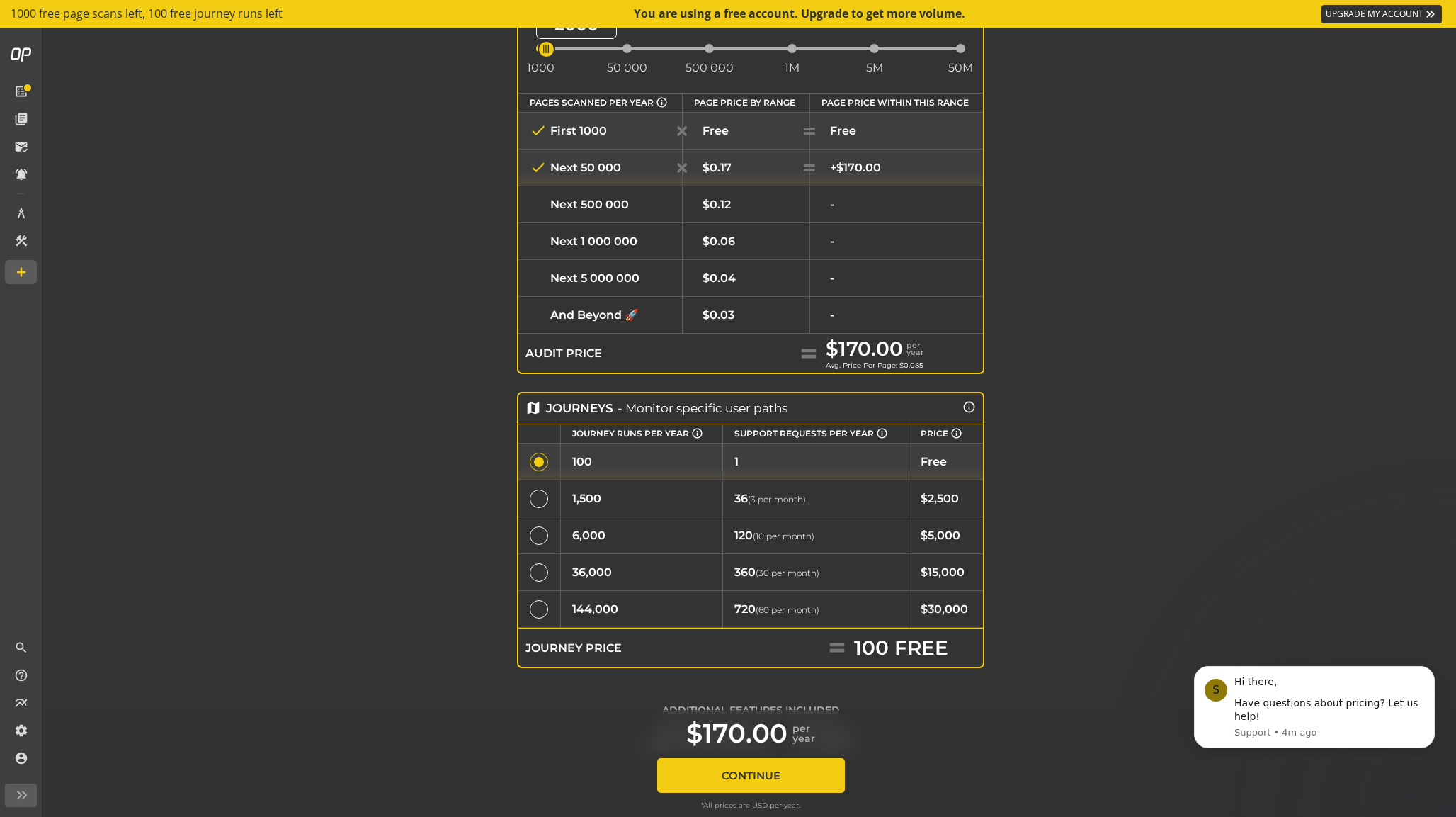
click at [542, 485] on td at bounding box center [539, 498] width 42 height 37
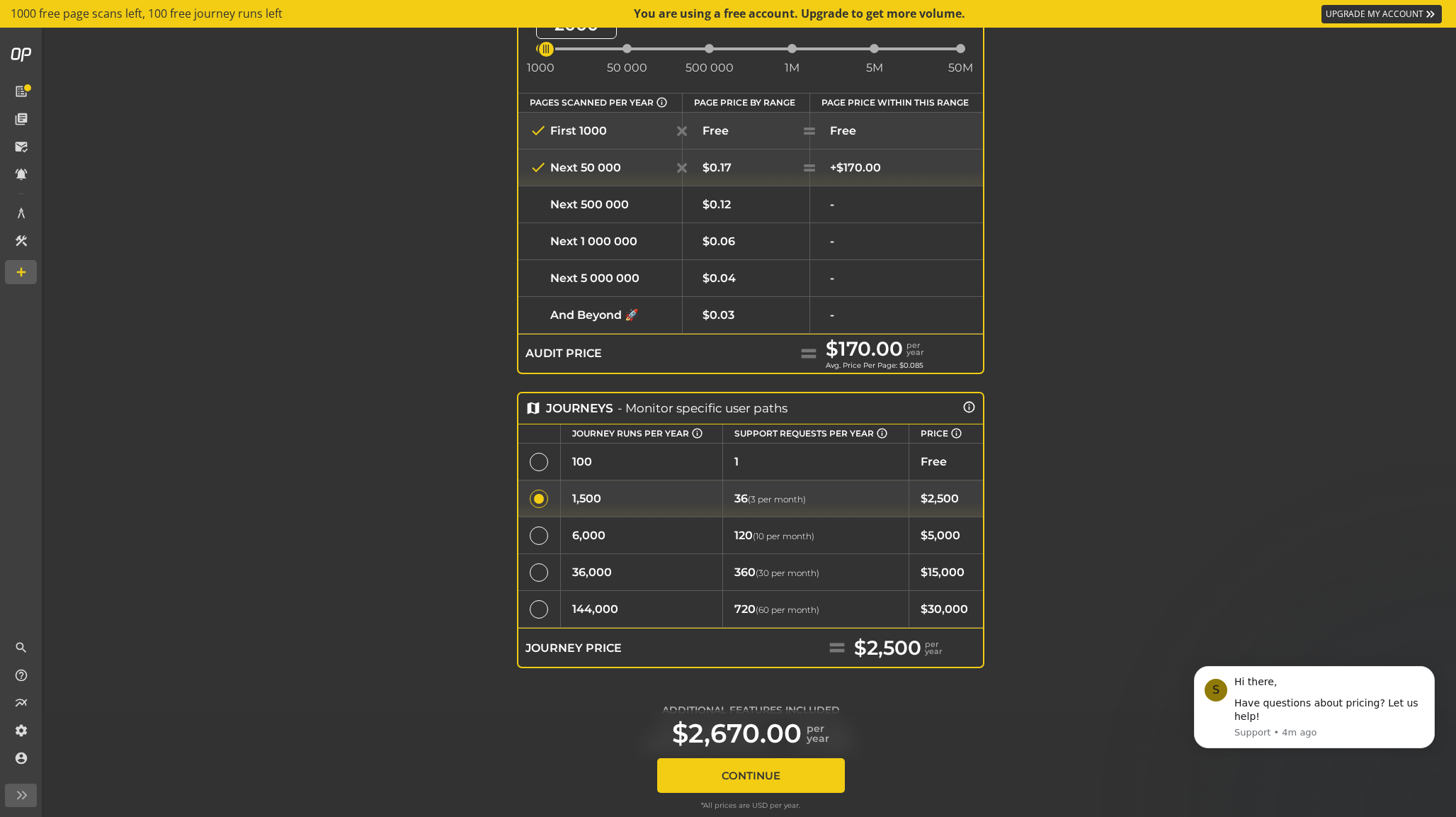
click at [540, 532] on div at bounding box center [539, 536] width 18 height 18
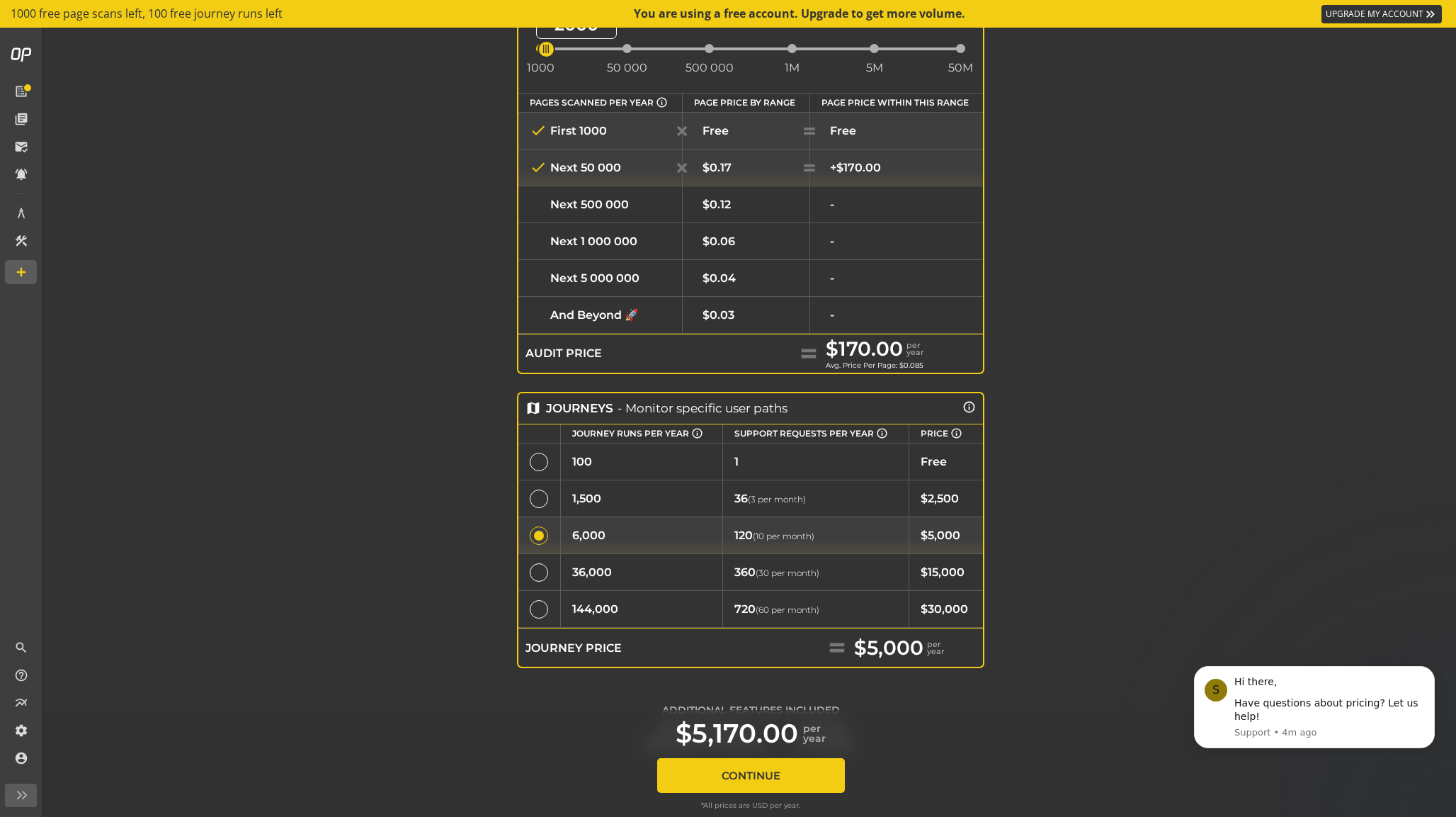
click at [538, 461] on div at bounding box center [539, 461] width 18 height 18
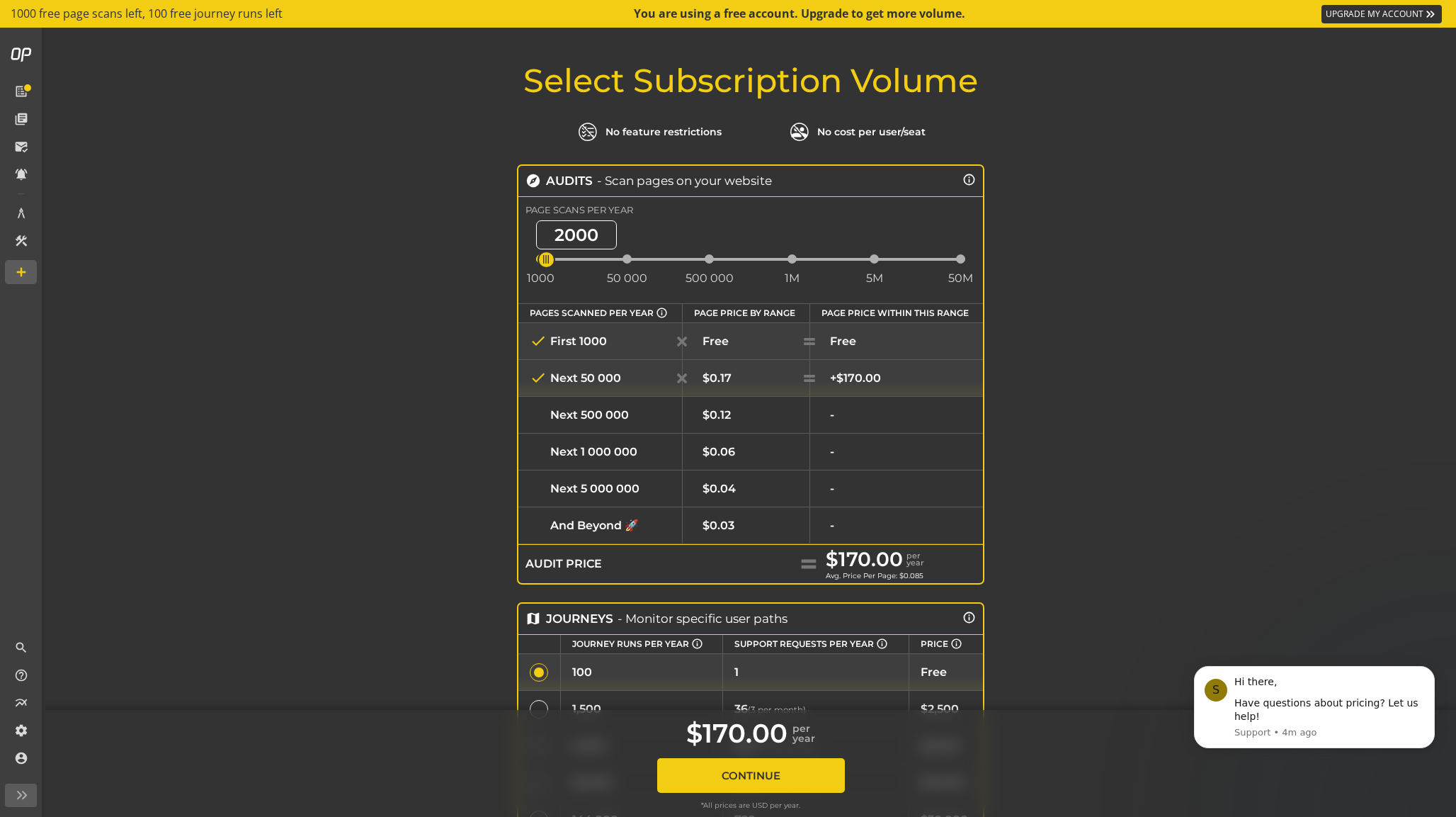
scroll to position [0, 0]
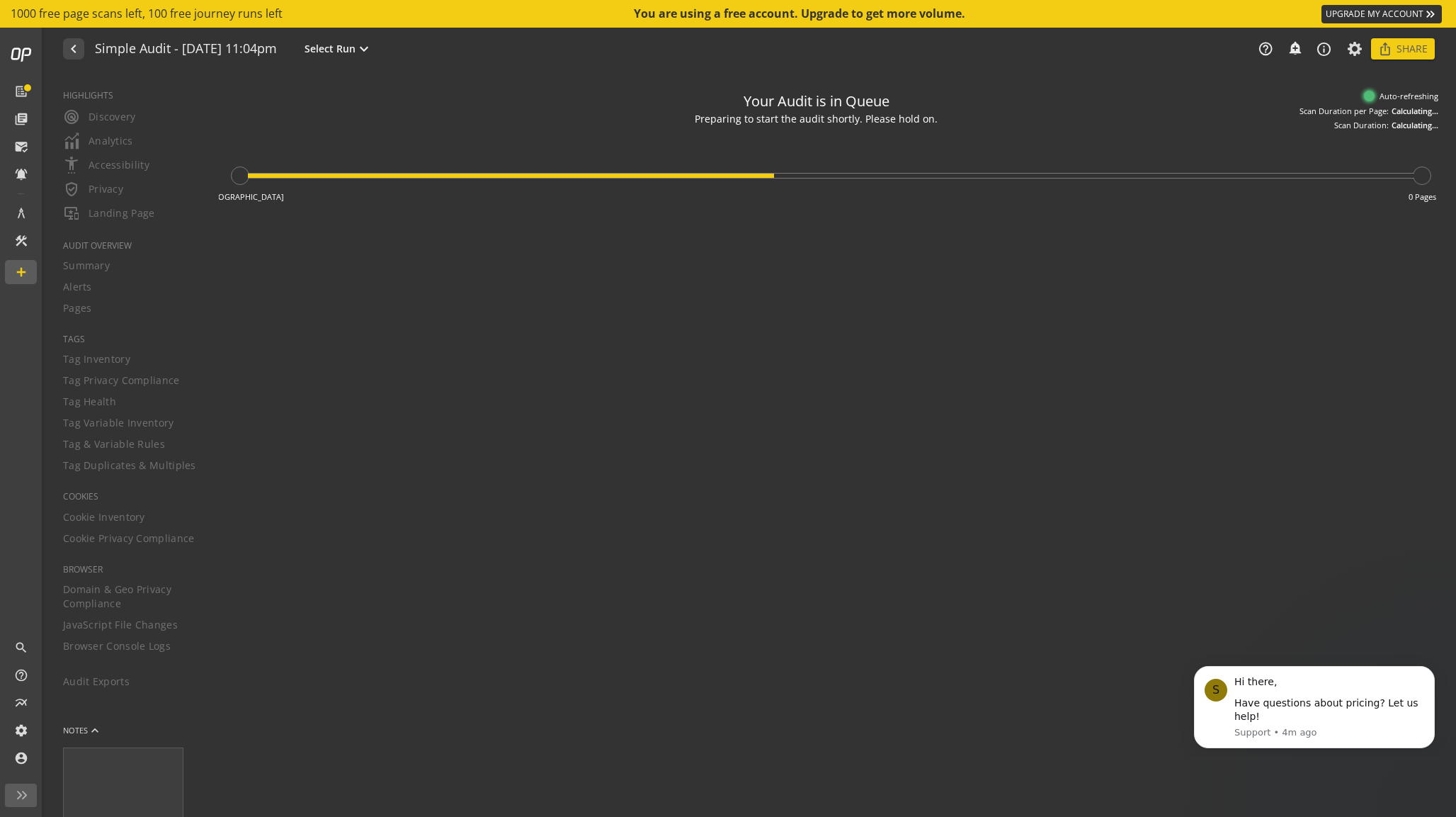
type textarea "Notes can include: -a description of what this audit is validating -changes in …"
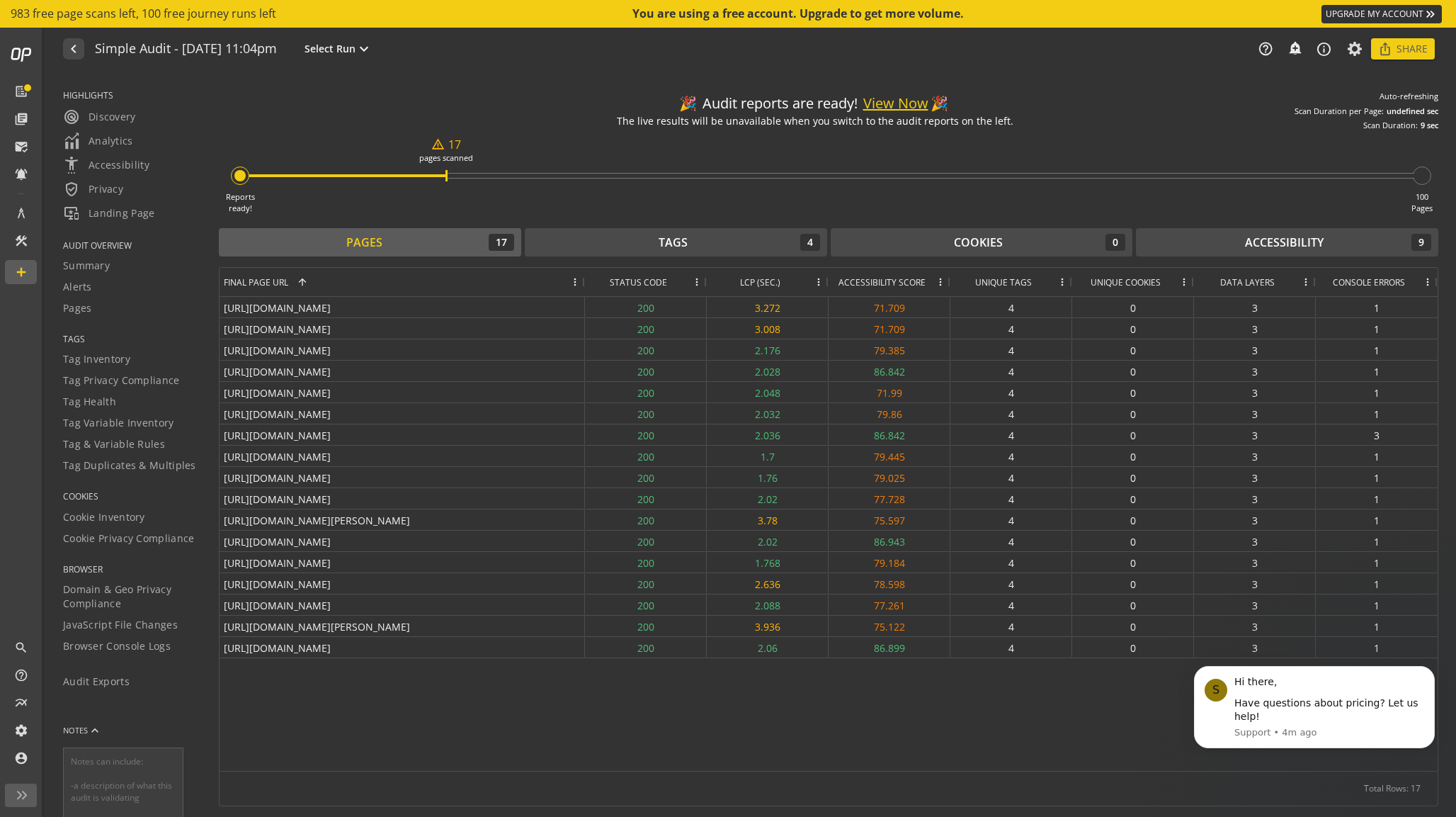
click at [916, 105] on button "View Now" at bounding box center [896, 103] width 65 height 21
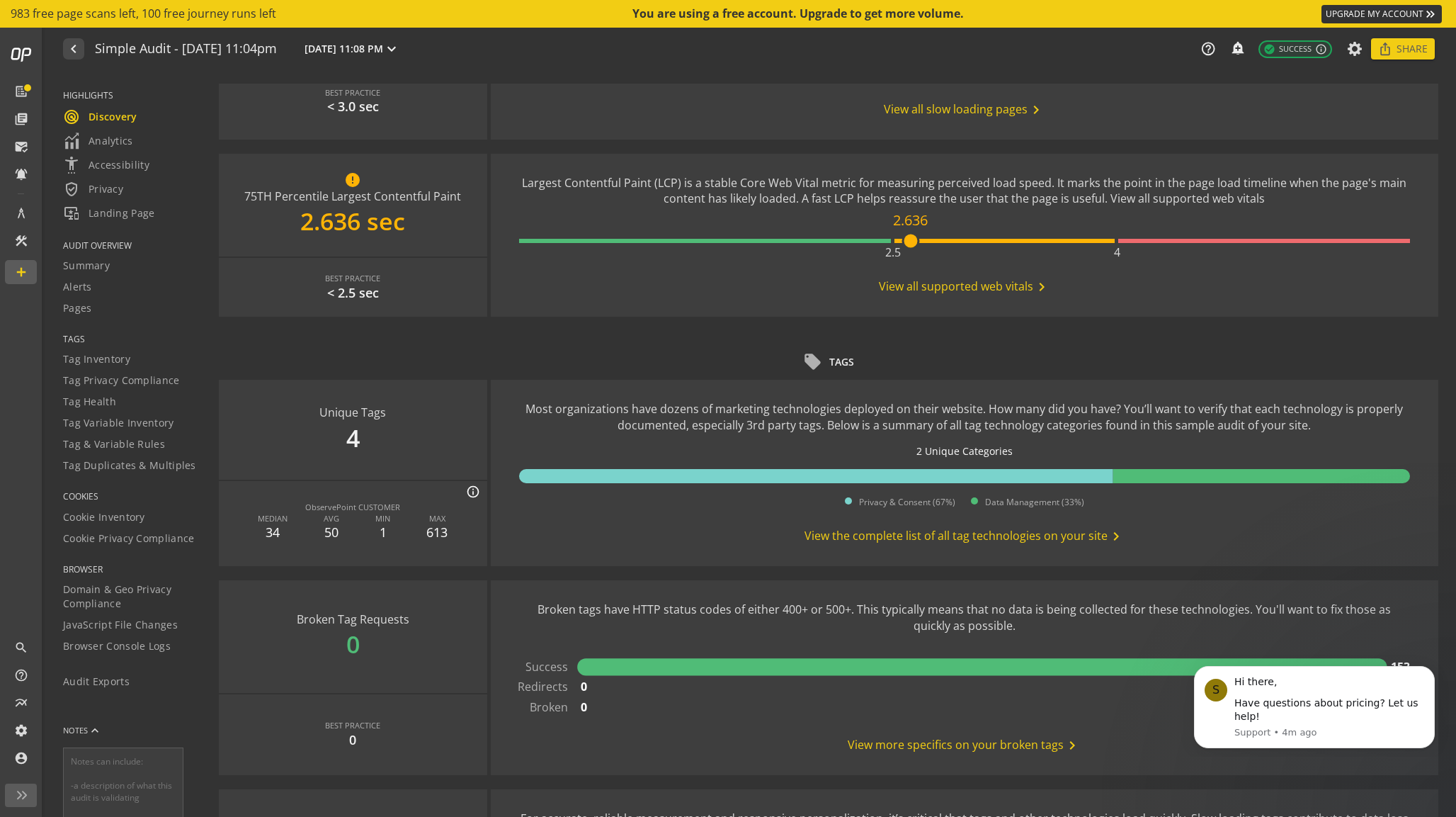
scroll to position [614, 0]
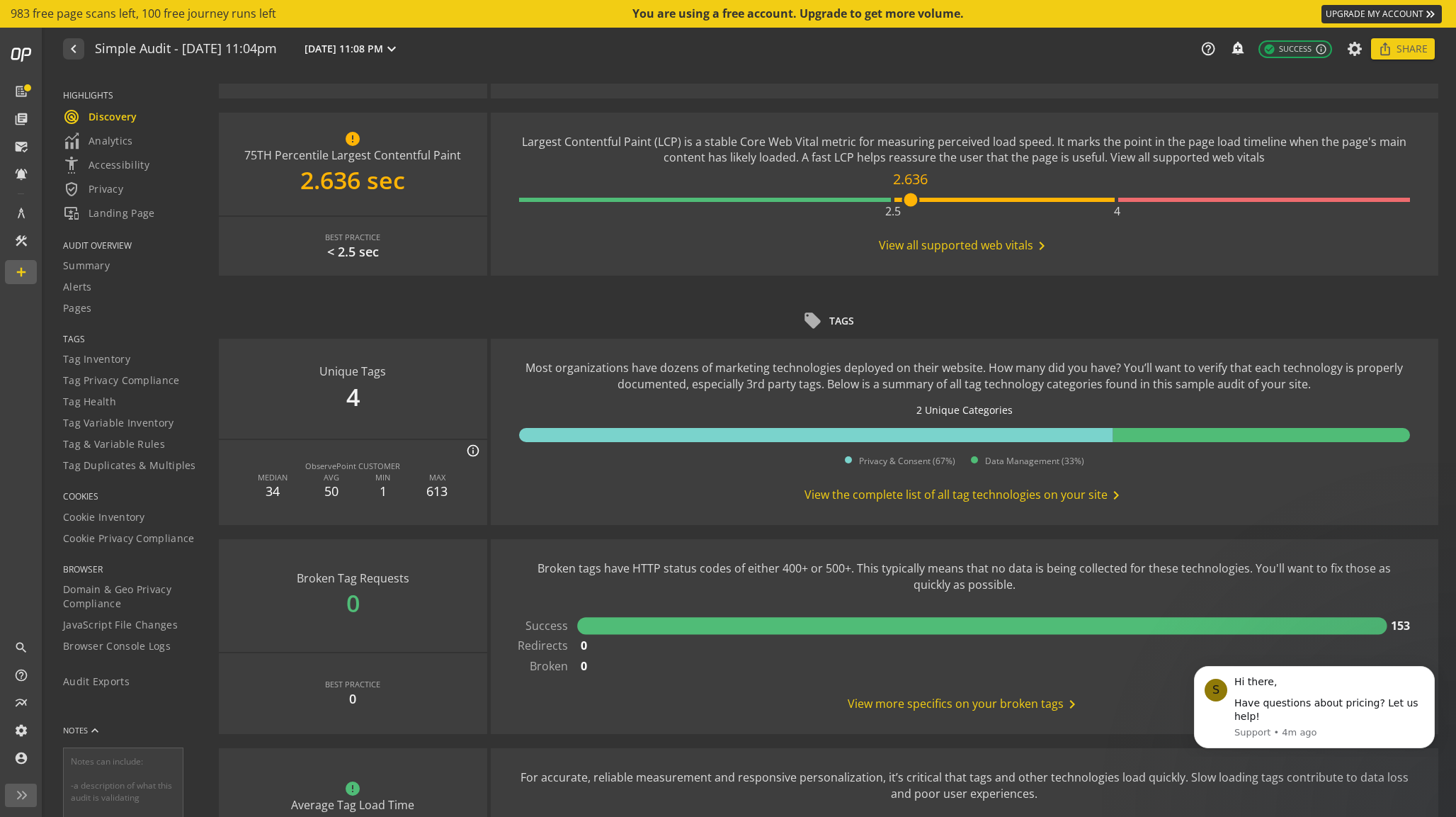
click at [843, 488] on span "View the complete list of all tag technologies on your site chevron_right" at bounding box center [965, 495] width 320 height 17
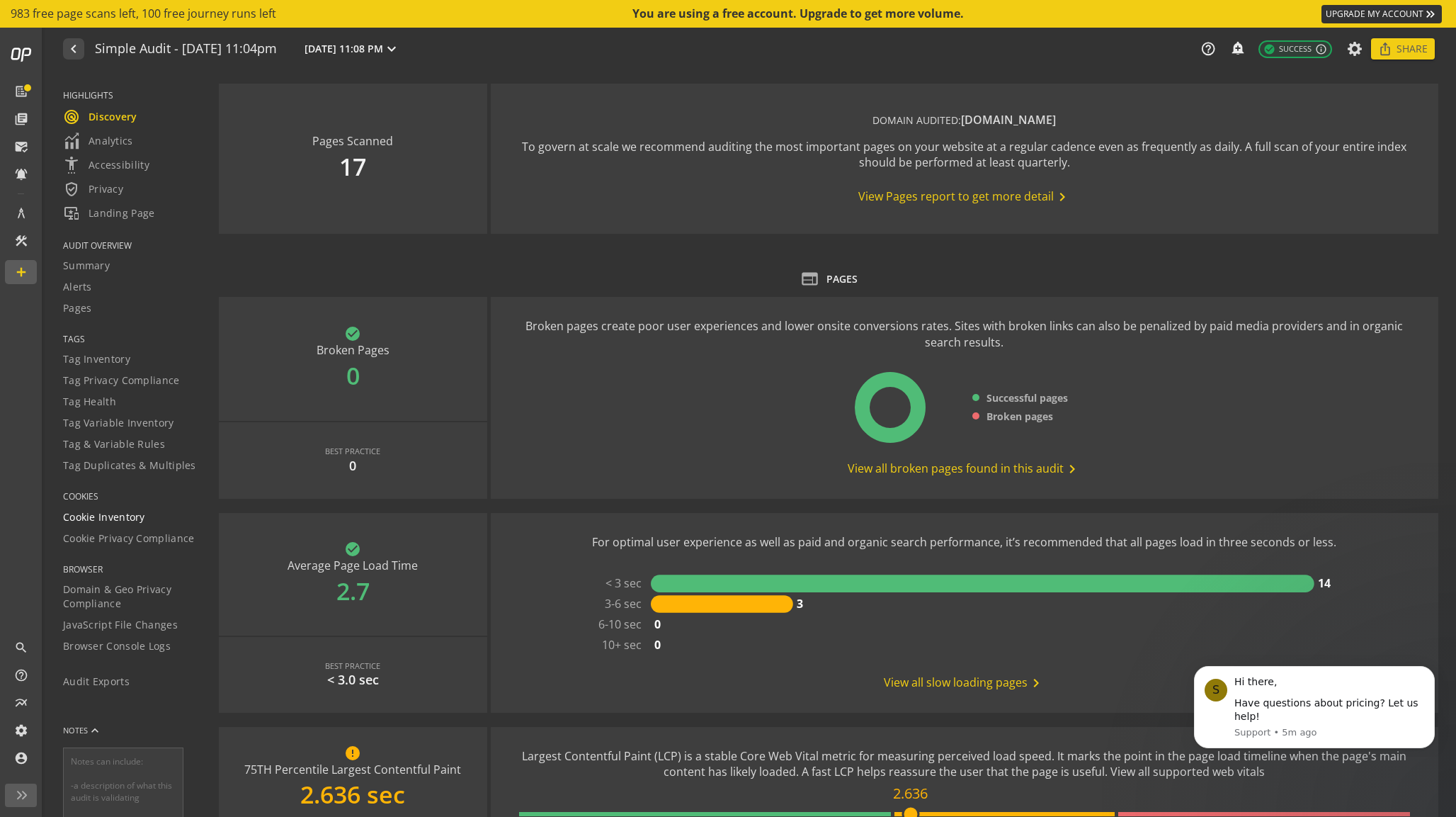
click at [124, 514] on span "Cookie Inventory" at bounding box center [104, 517] width 82 height 14
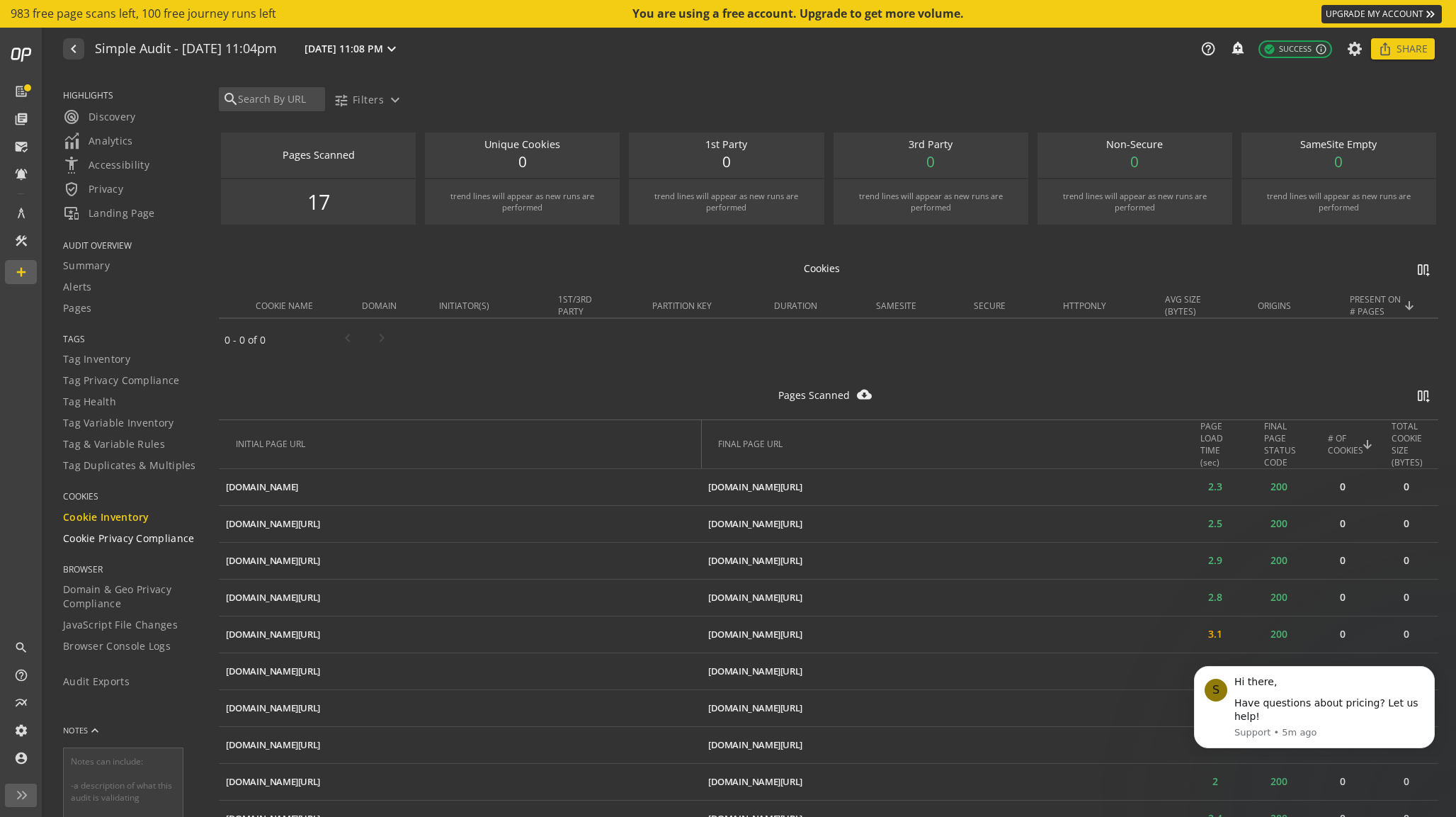
click at [121, 541] on span "Cookie Privacy Compliance" at bounding box center [129, 538] width 132 height 14
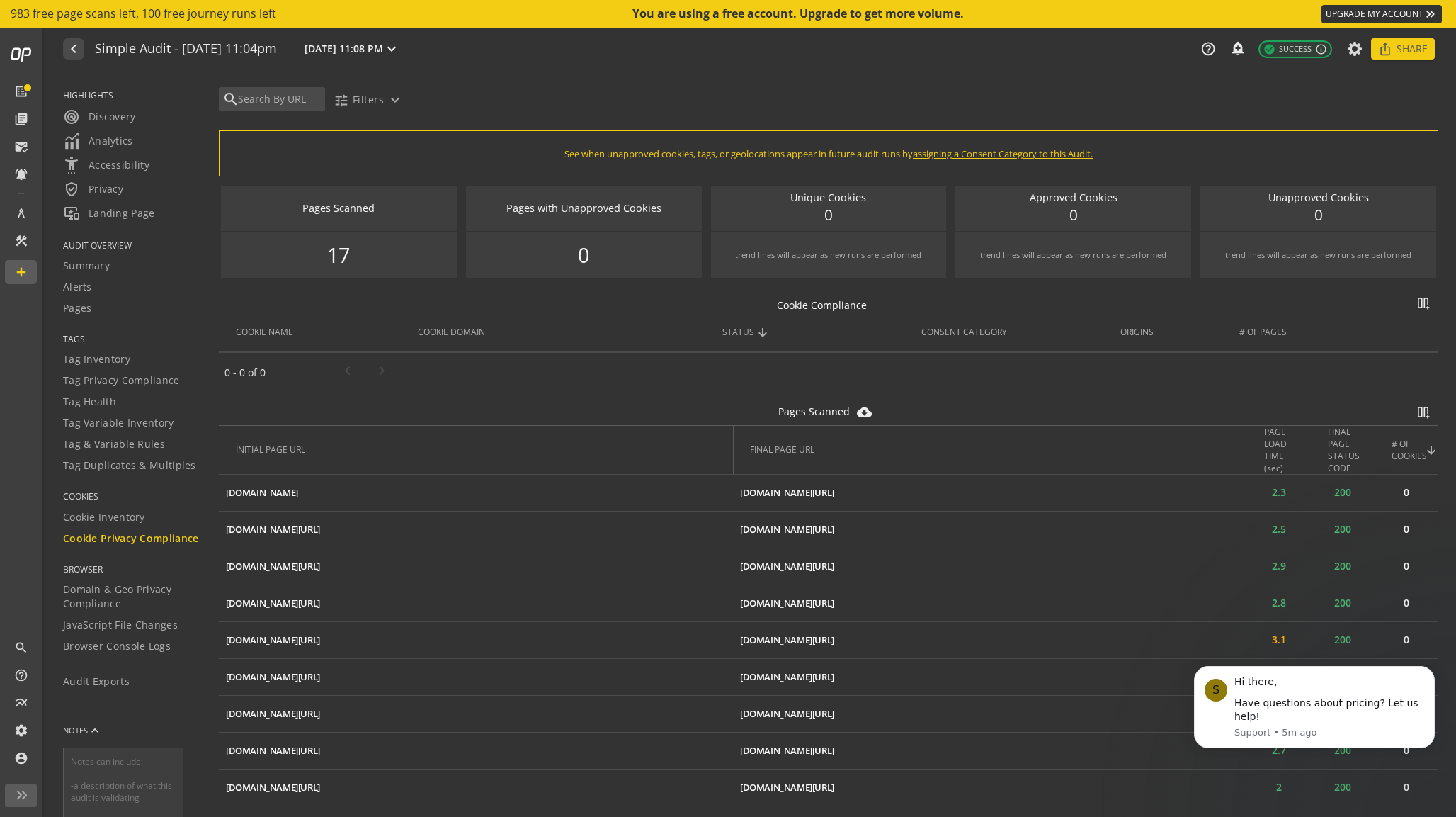
click at [955, 158] on span "assigning a Consent Category to this Audit." at bounding box center [1003, 154] width 180 height 13
